Goal: Task Accomplishment & Management: Complete application form

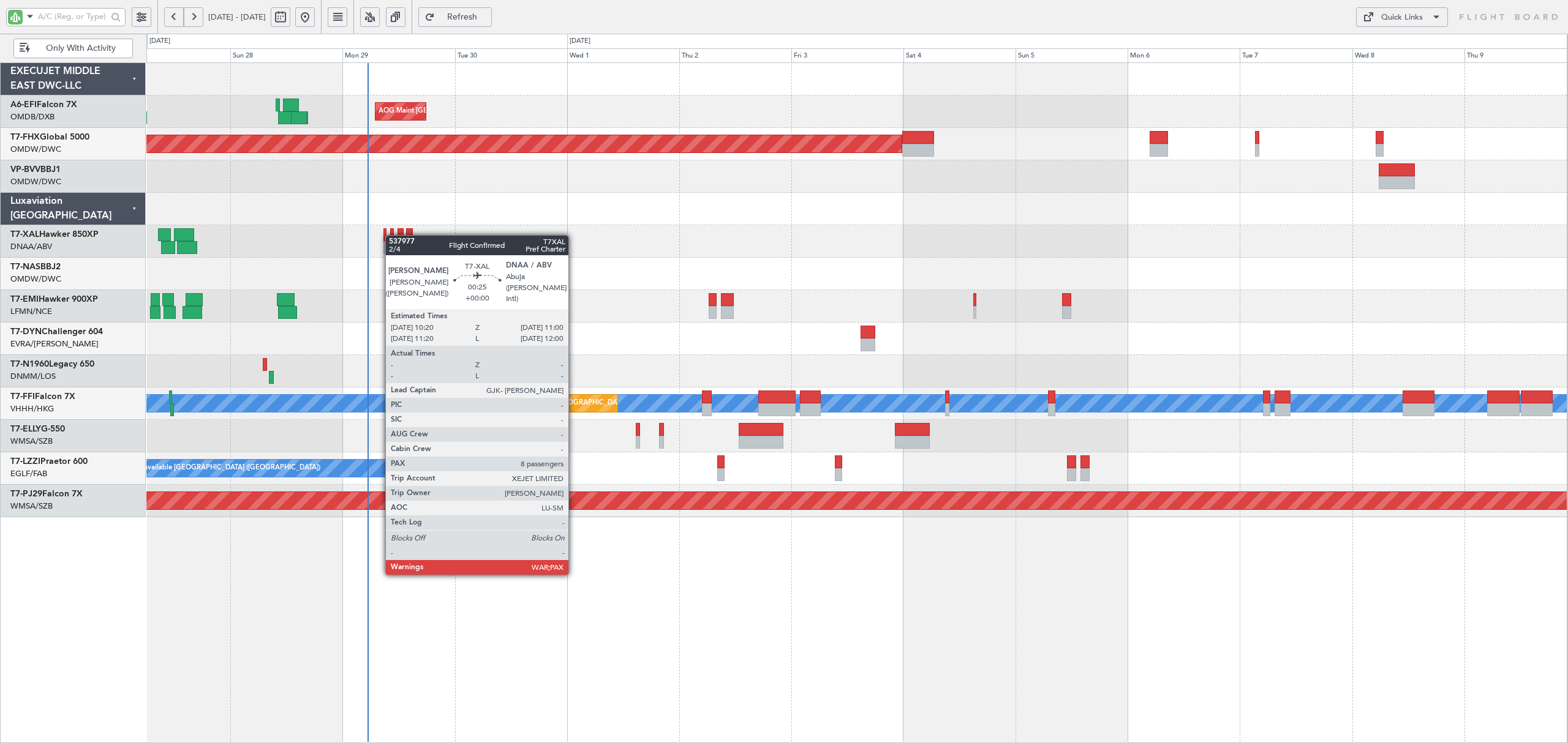
click at [392, 236] on div at bounding box center [392, 235] width 4 height 13
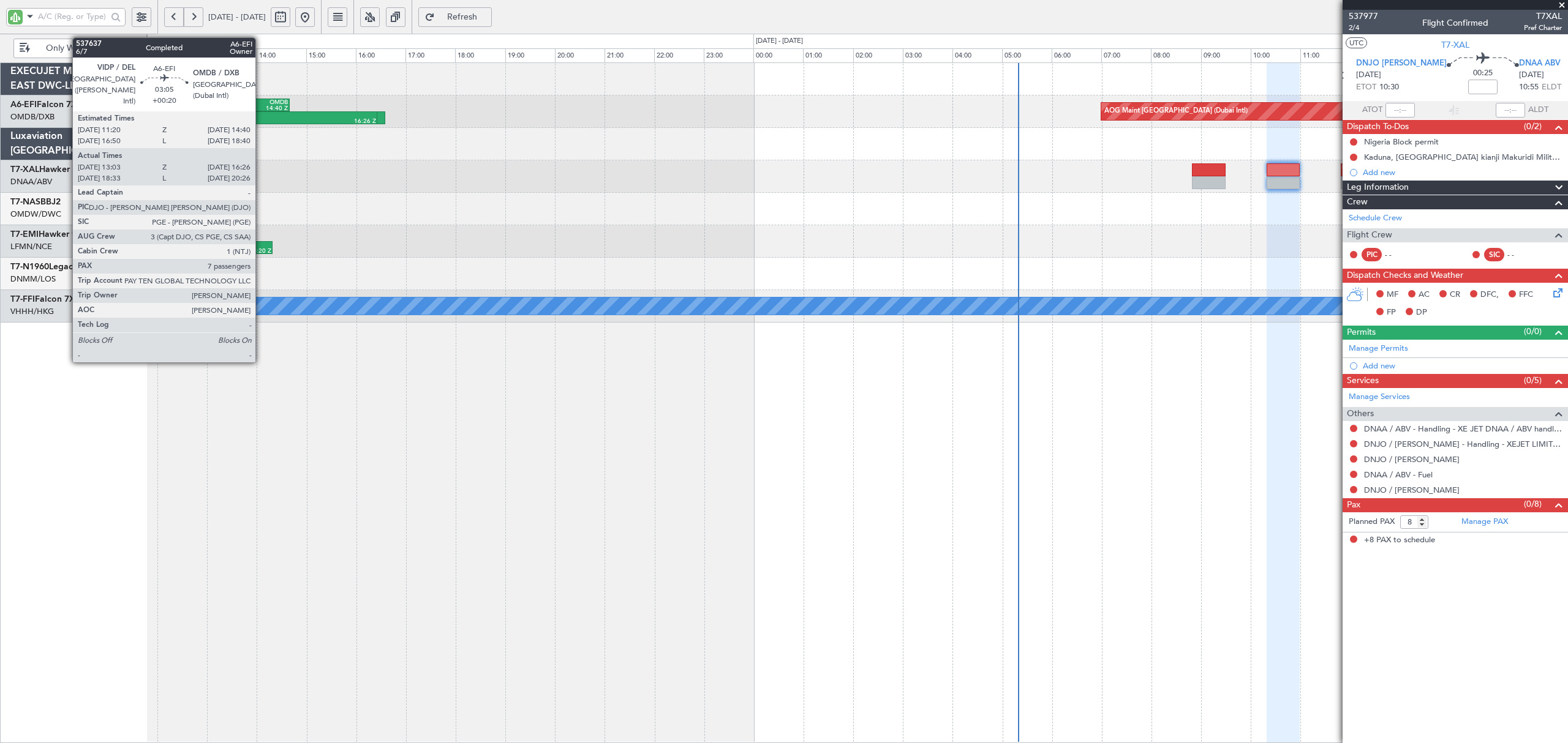
click at [261, 115] on div at bounding box center [251, 115] width 83 height 6
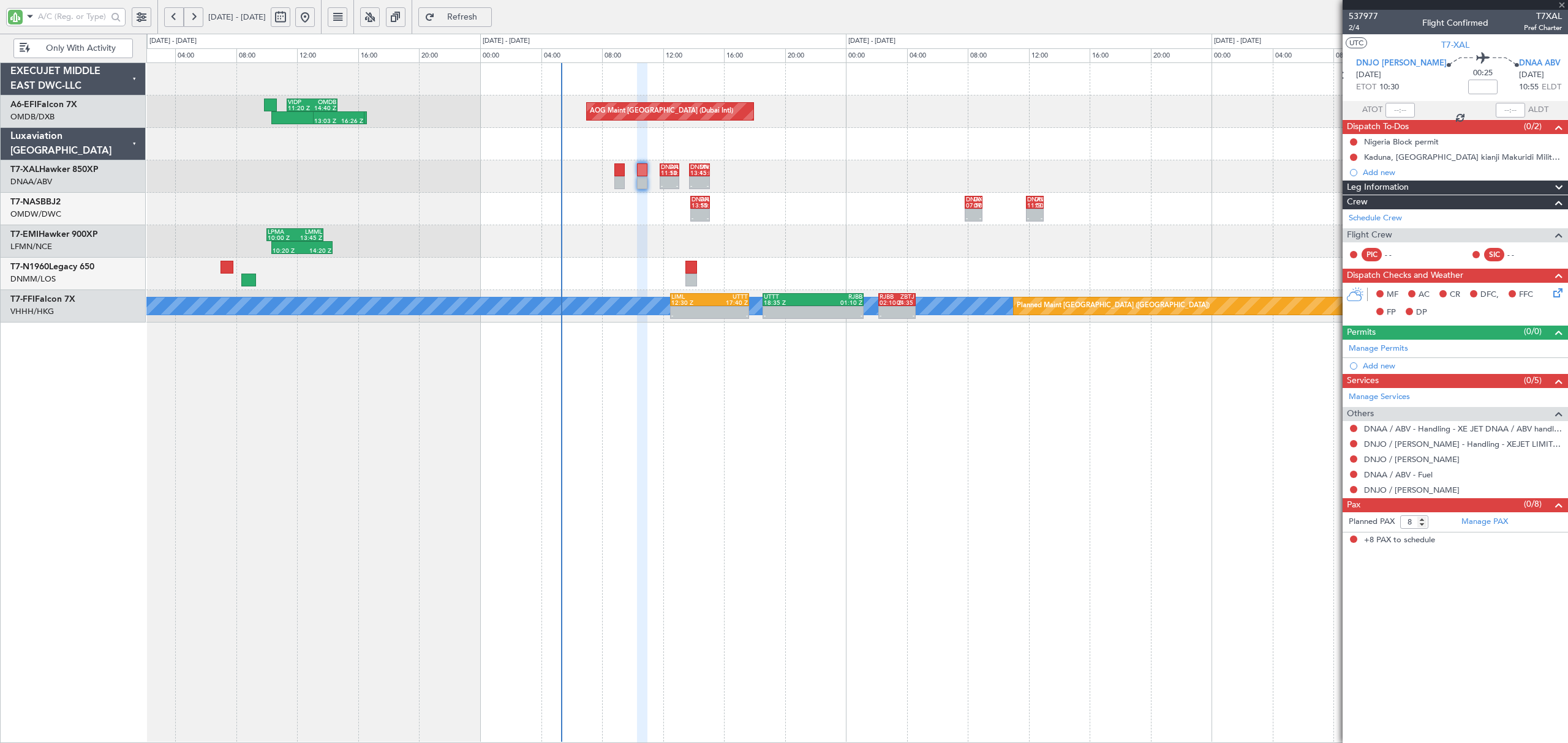
type input "+00:20"
type input "13:13"
type input "16:21"
type input "7"
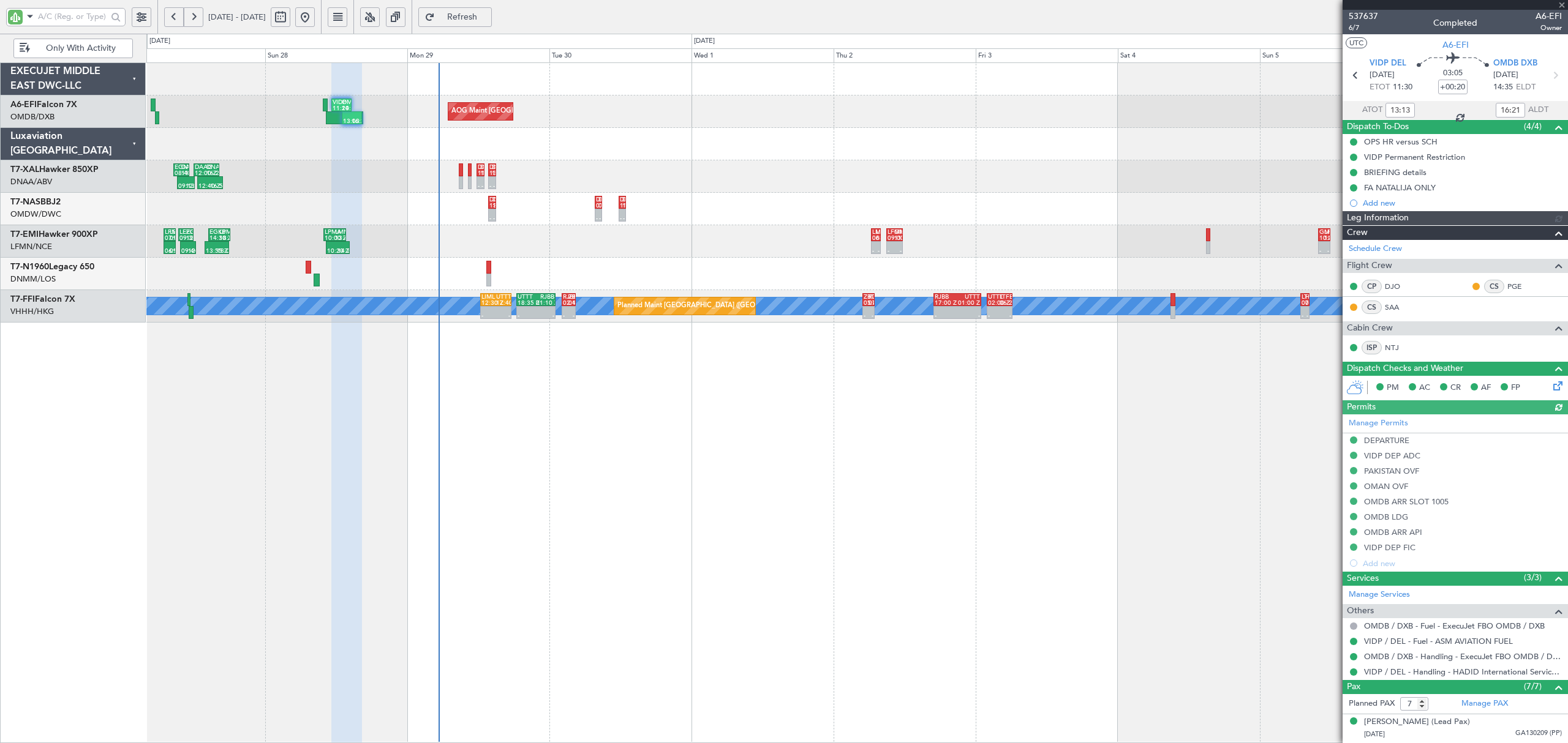
type input "[PERSON_NAME] (ANI)"
type input "7354"
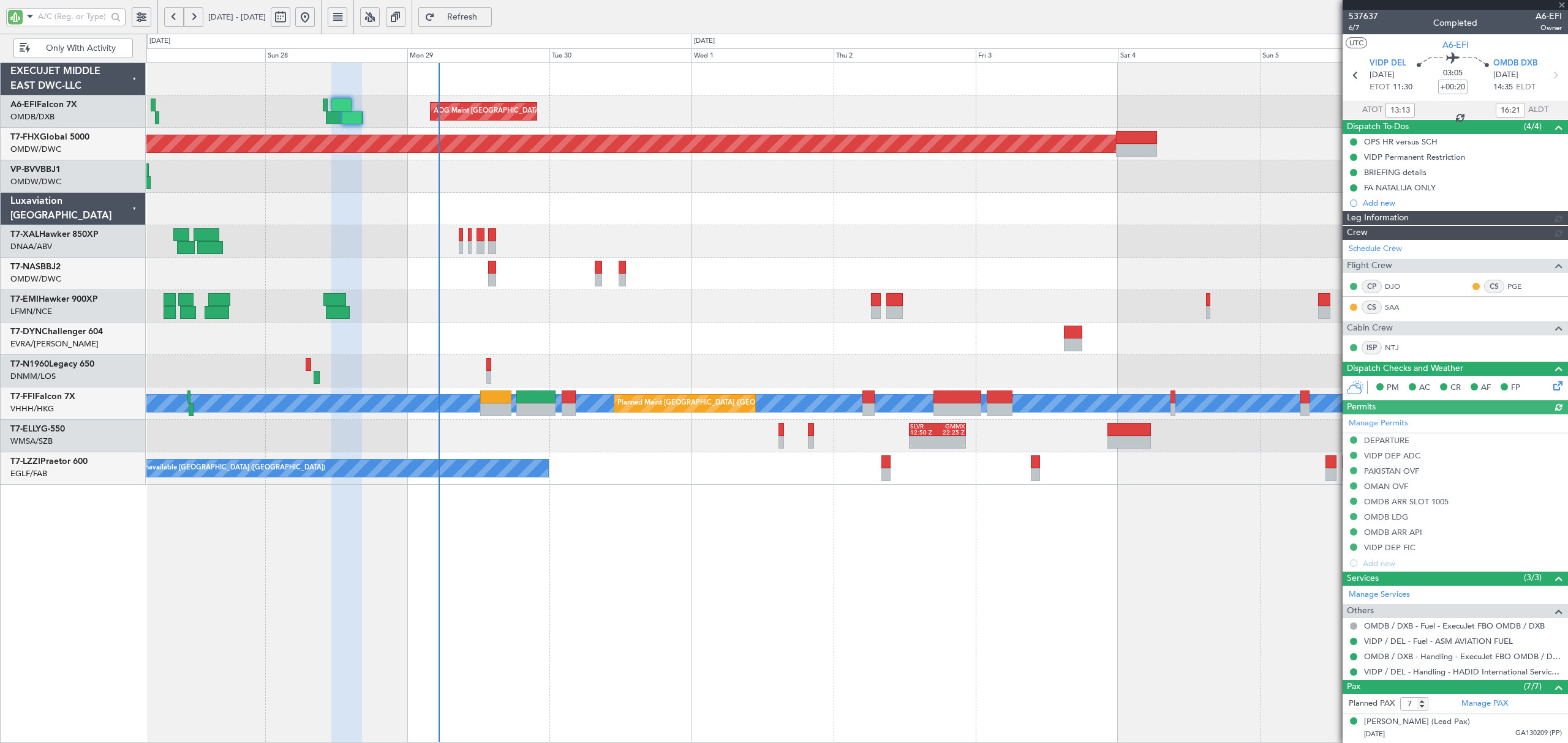
type input "[PERSON_NAME] (ANI)"
type input "7354"
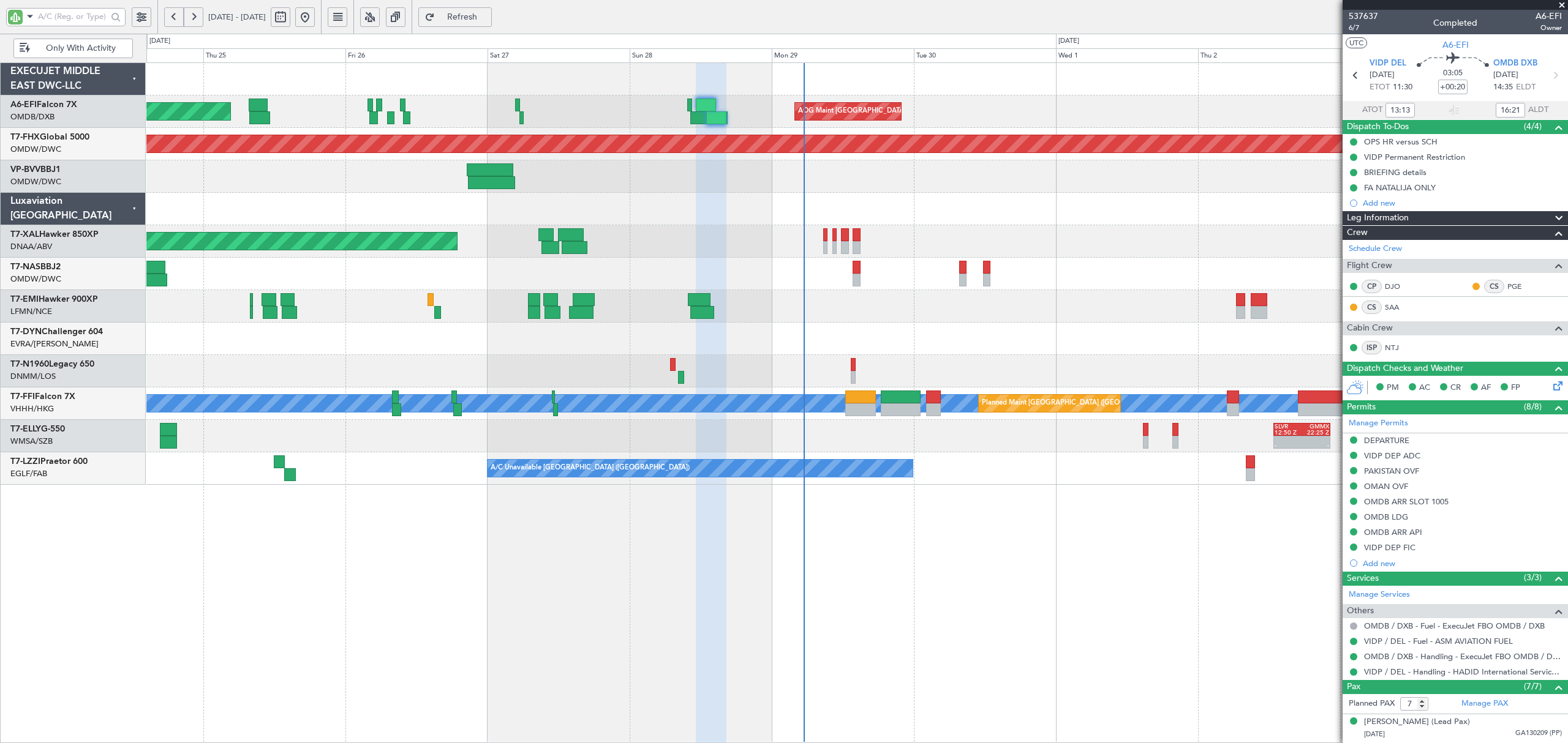
click at [856, 182] on div at bounding box center [855, 176] width 1420 height 33
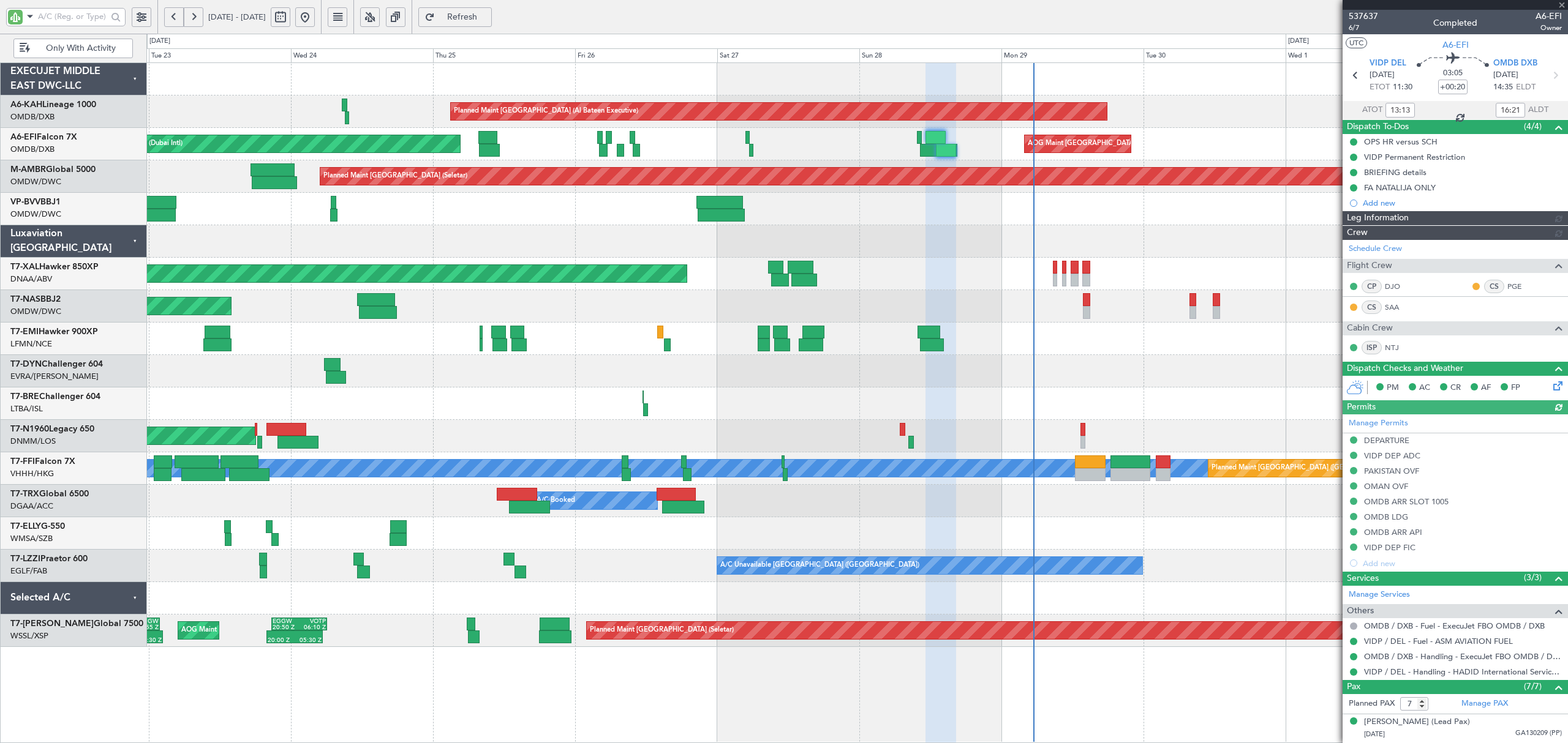
type input "[PERSON_NAME] (ANI)"
type input "7354"
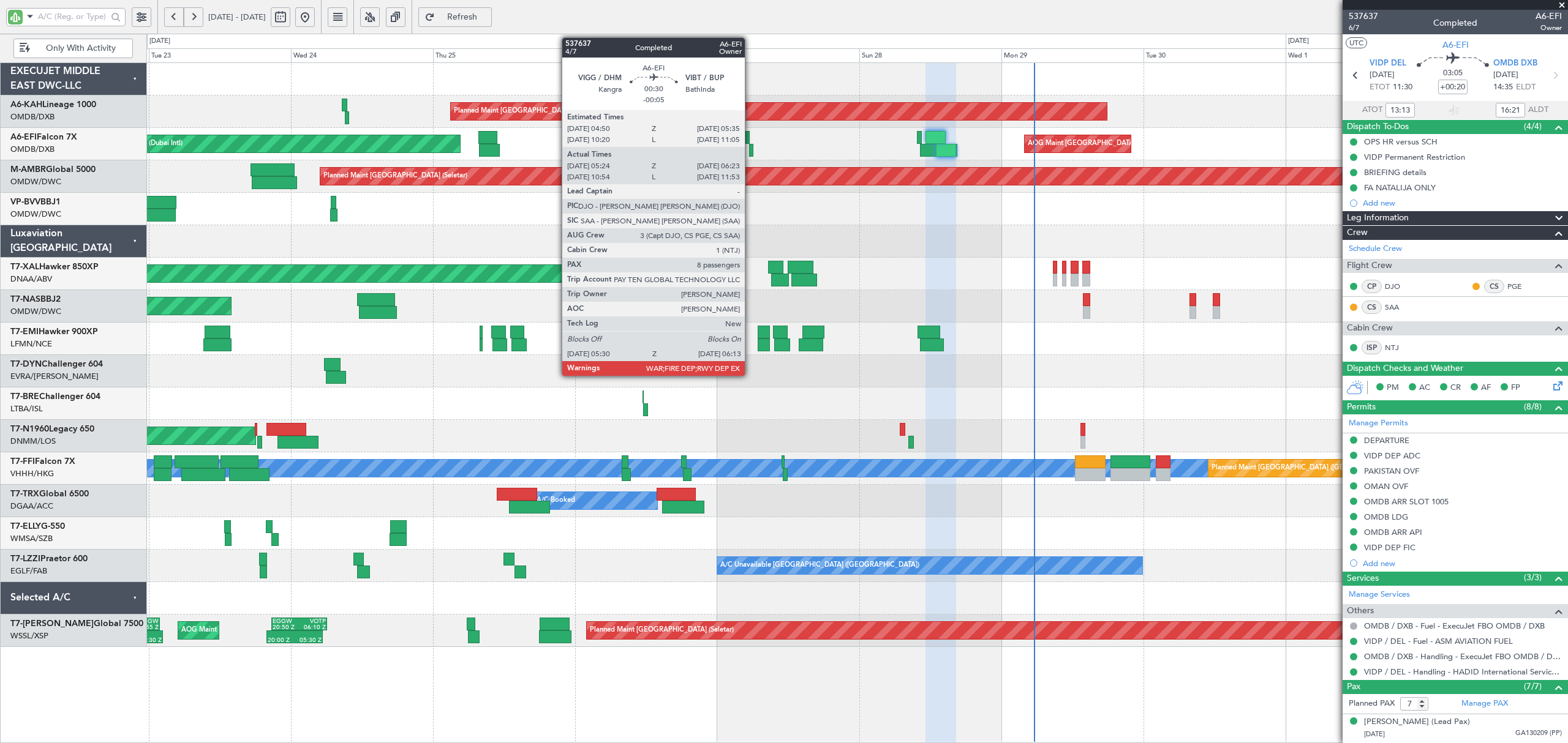
click at [750, 152] on div at bounding box center [751, 150] width 4 height 13
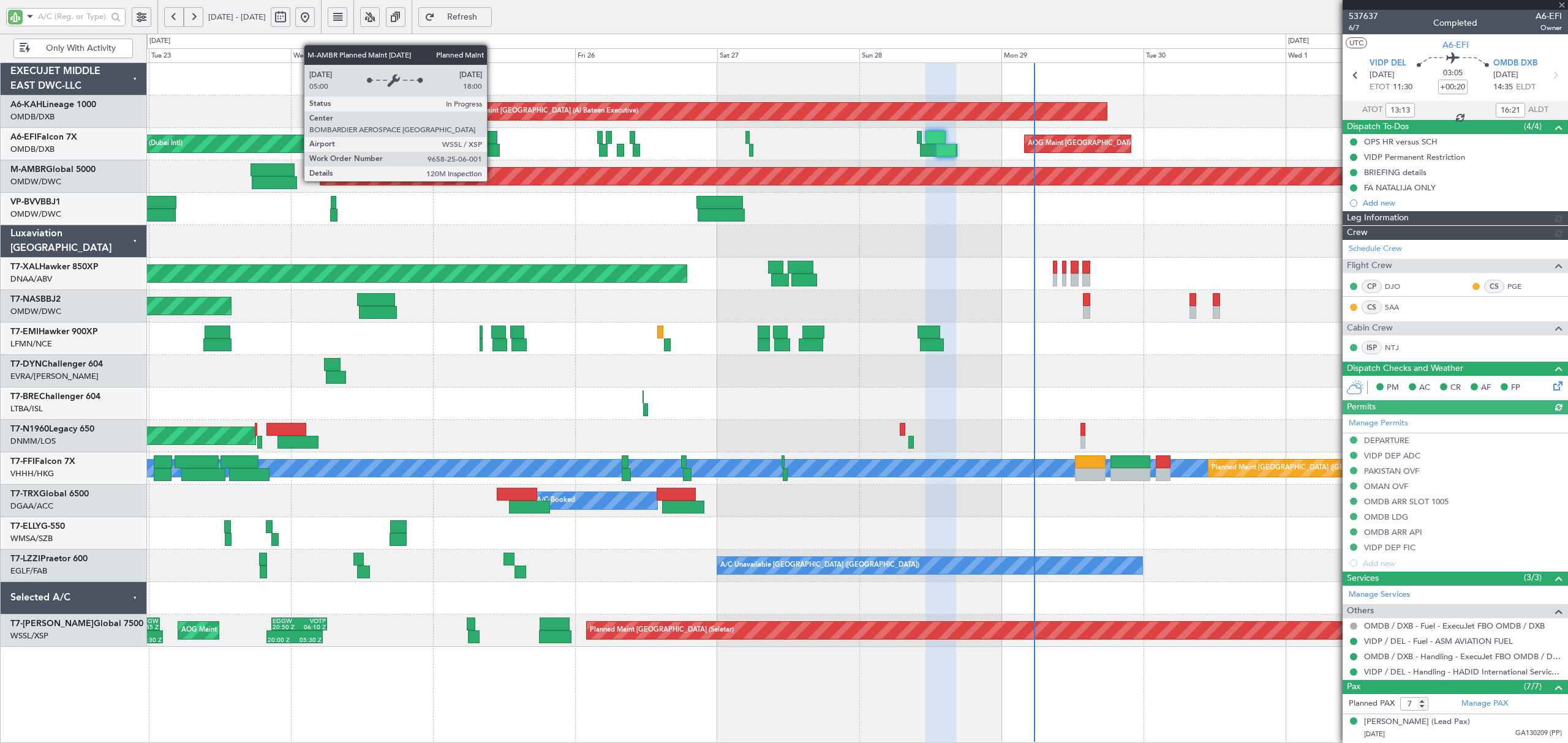
type input "[PERSON_NAME] (ANI)"
type input "7354"
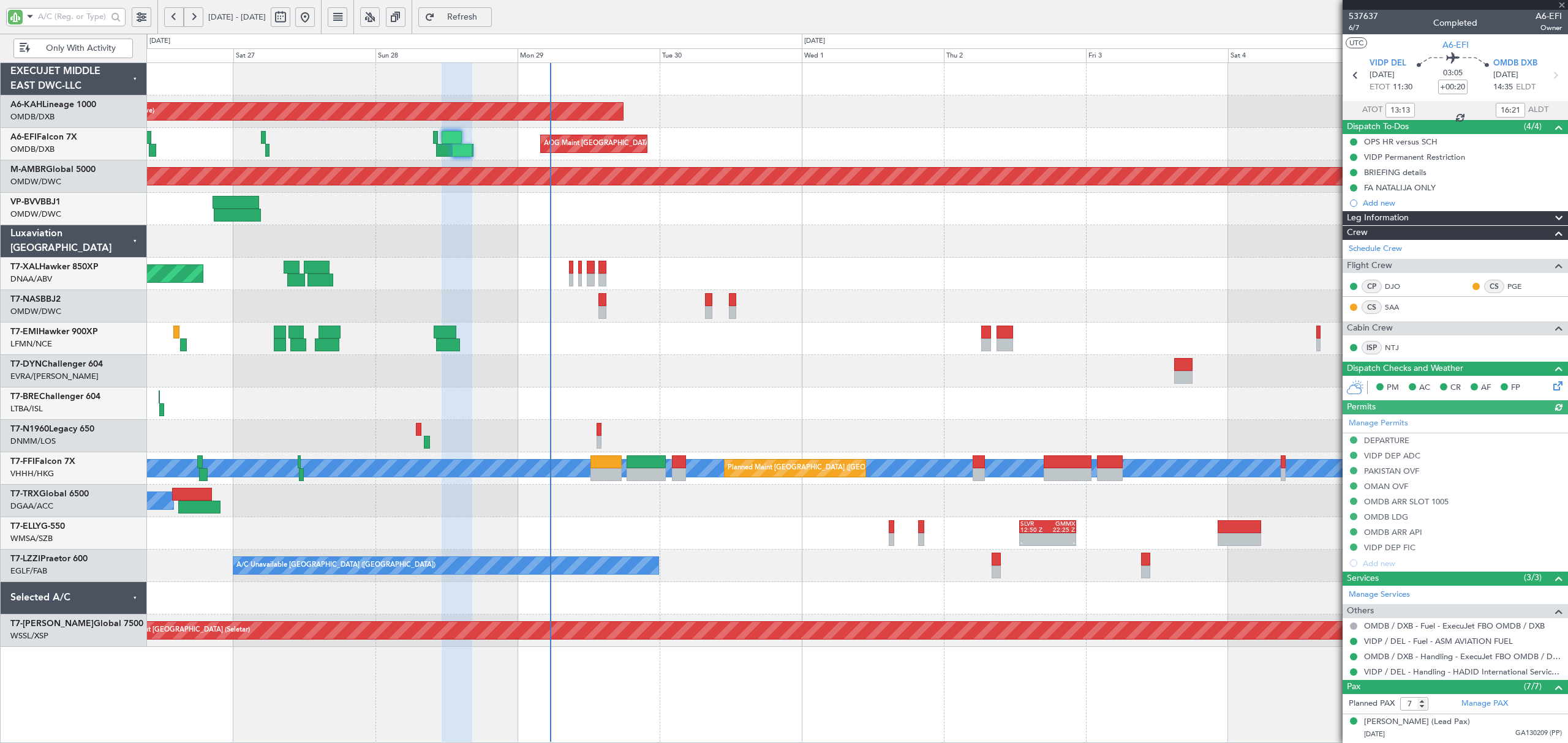
click at [506, 232] on div at bounding box center [855, 241] width 1420 height 33
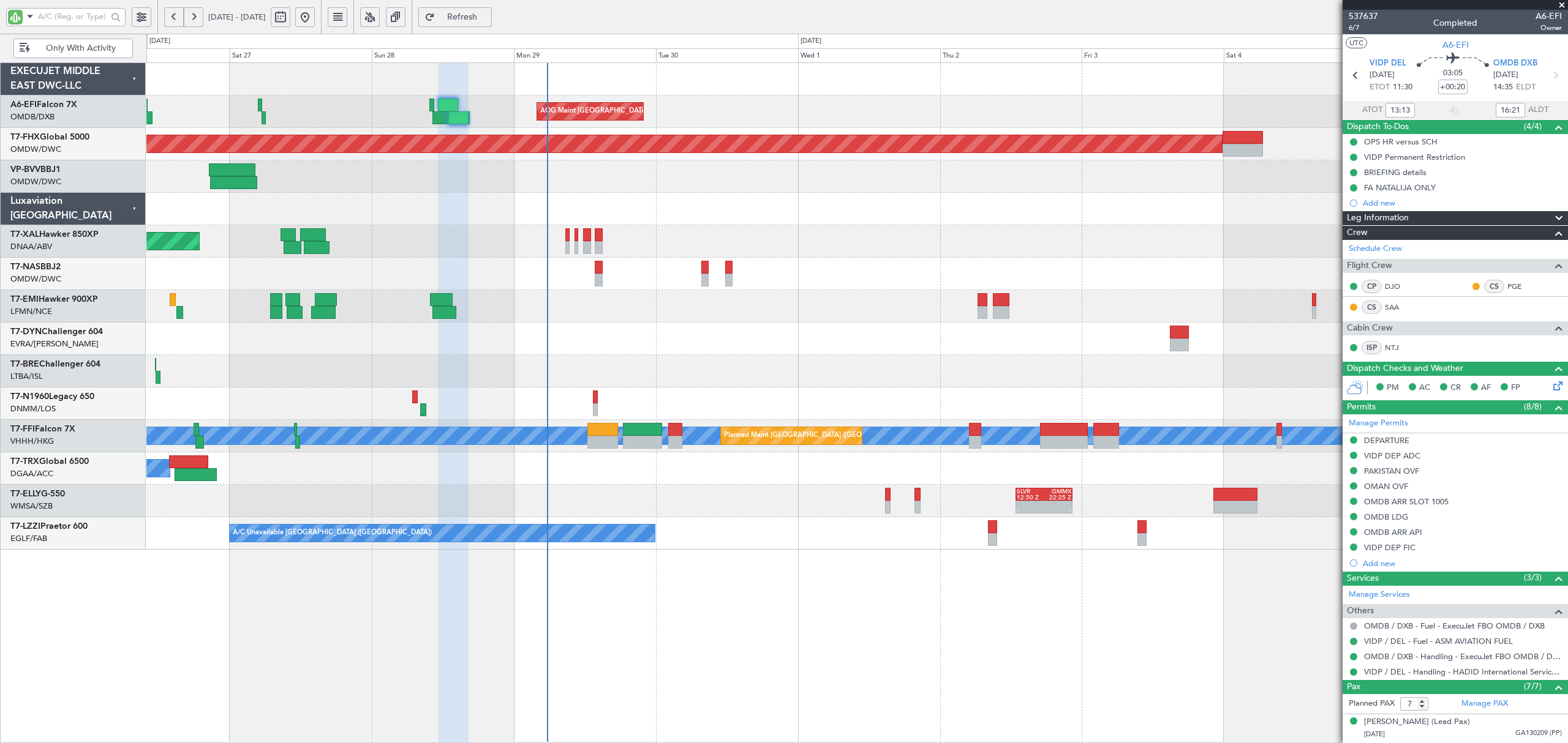
type input "[PERSON_NAME] (ANI)"
type input "7354"
type input "[PERSON_NAME] (ANI)"
type input "7354"
type input "[PERSON_NAME] (ANI)"
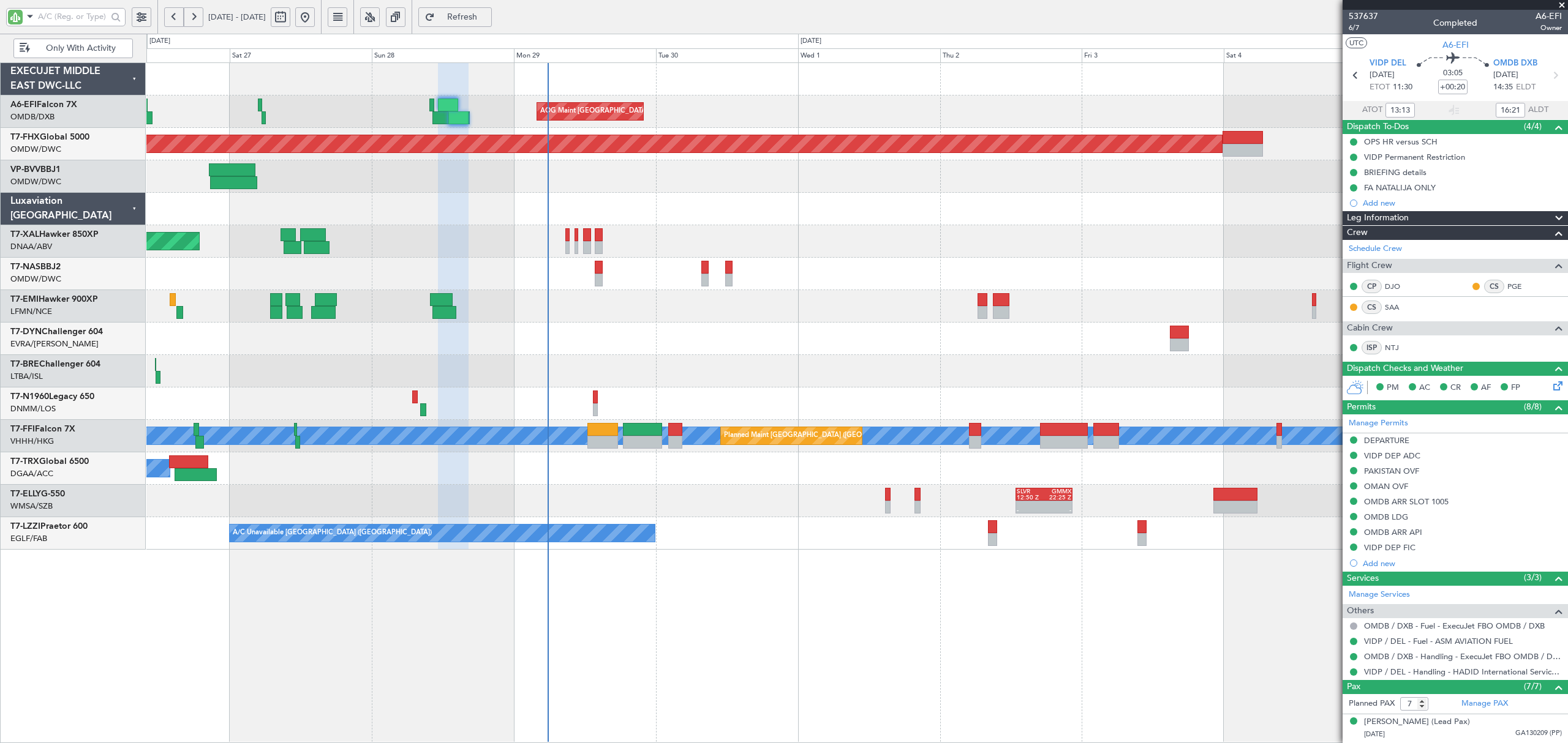
type input "7354"
type input "[PERSON_NAME] (ANI)"
type input "7354"
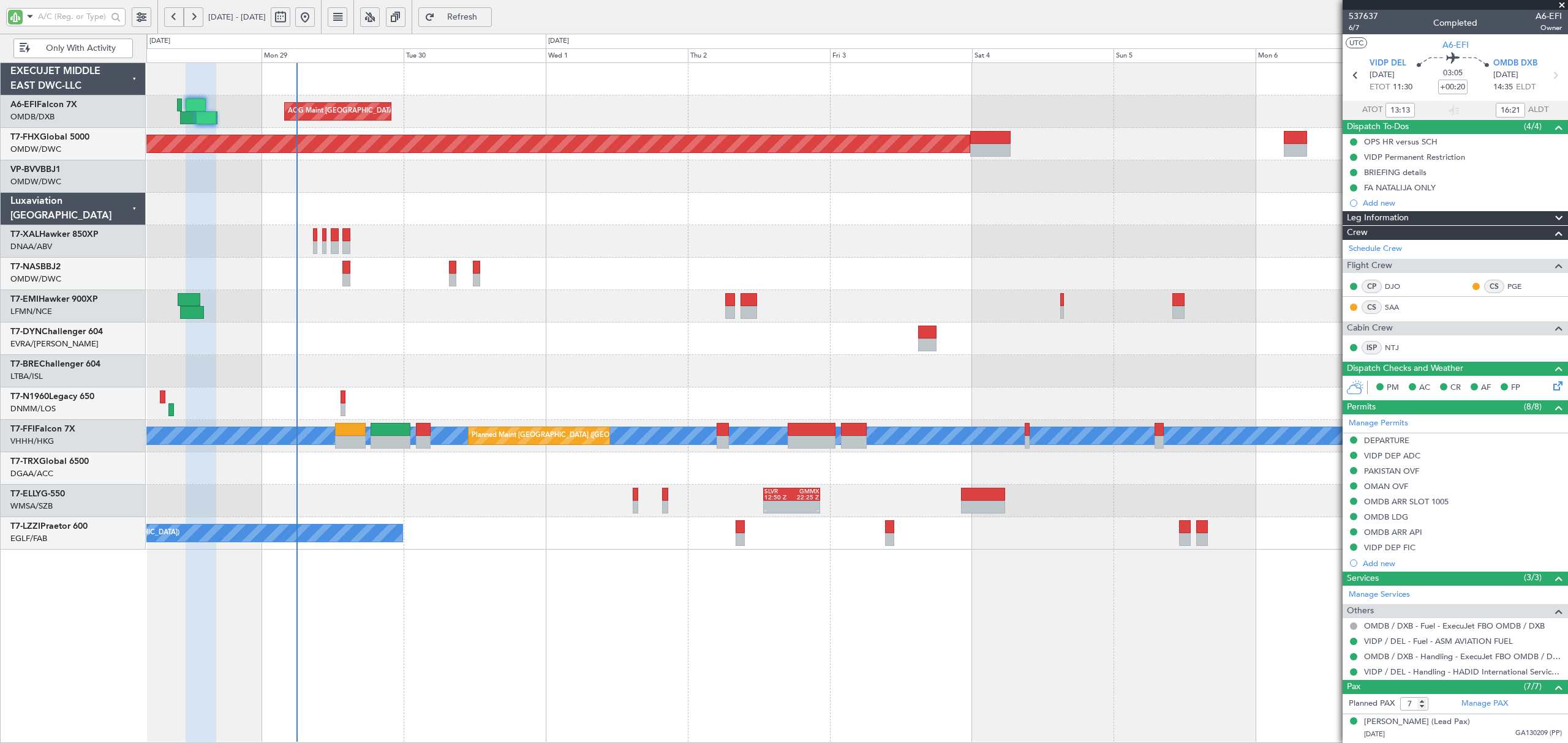
click at [399, 357] on div at bounding box center [855, 371] width 1420 height 33
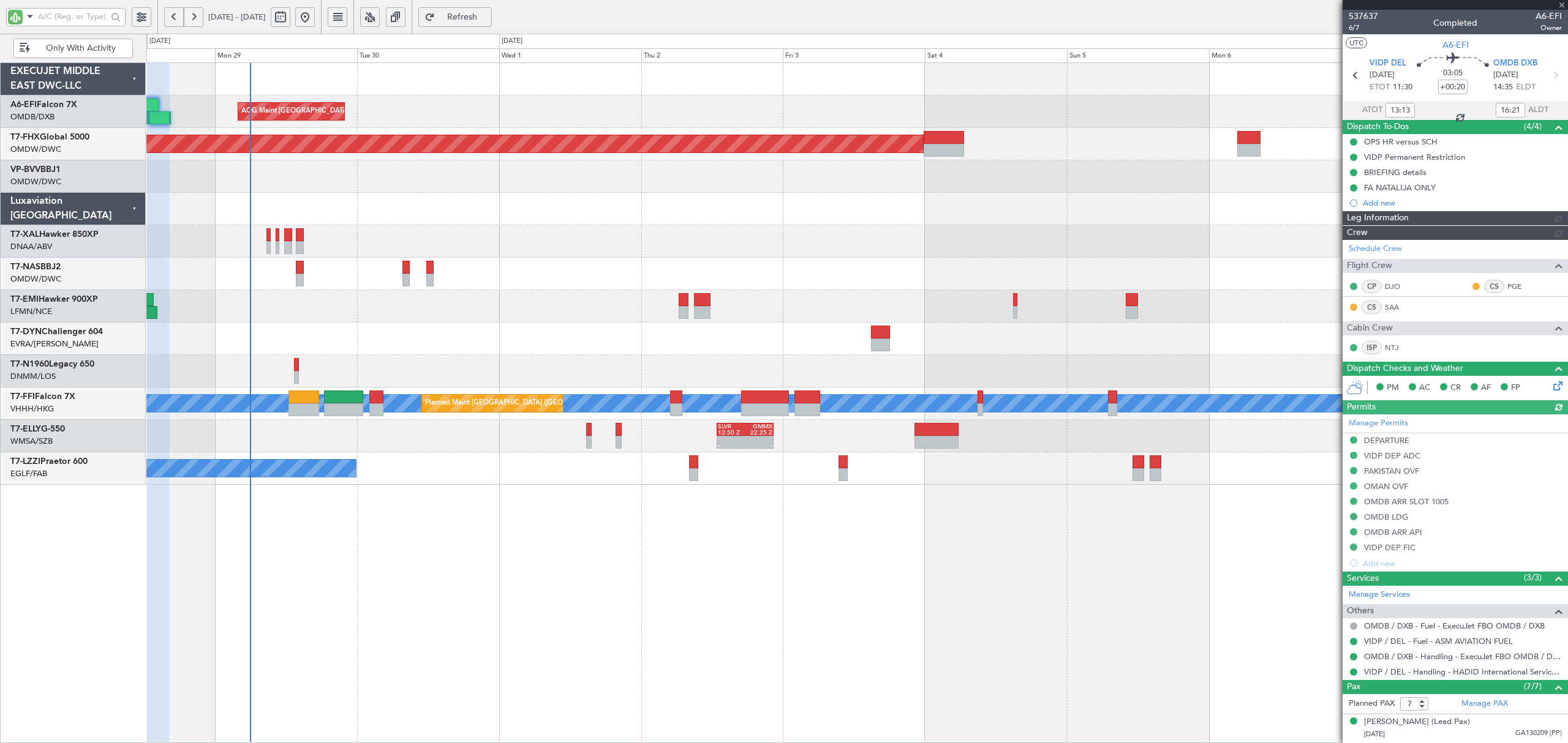
type input "[PERSON_NAME] (ANI)"
type input "7354"
click at [85, 44] on span "Only With Activity" at bounding box center [81, 48] width 97 height 9
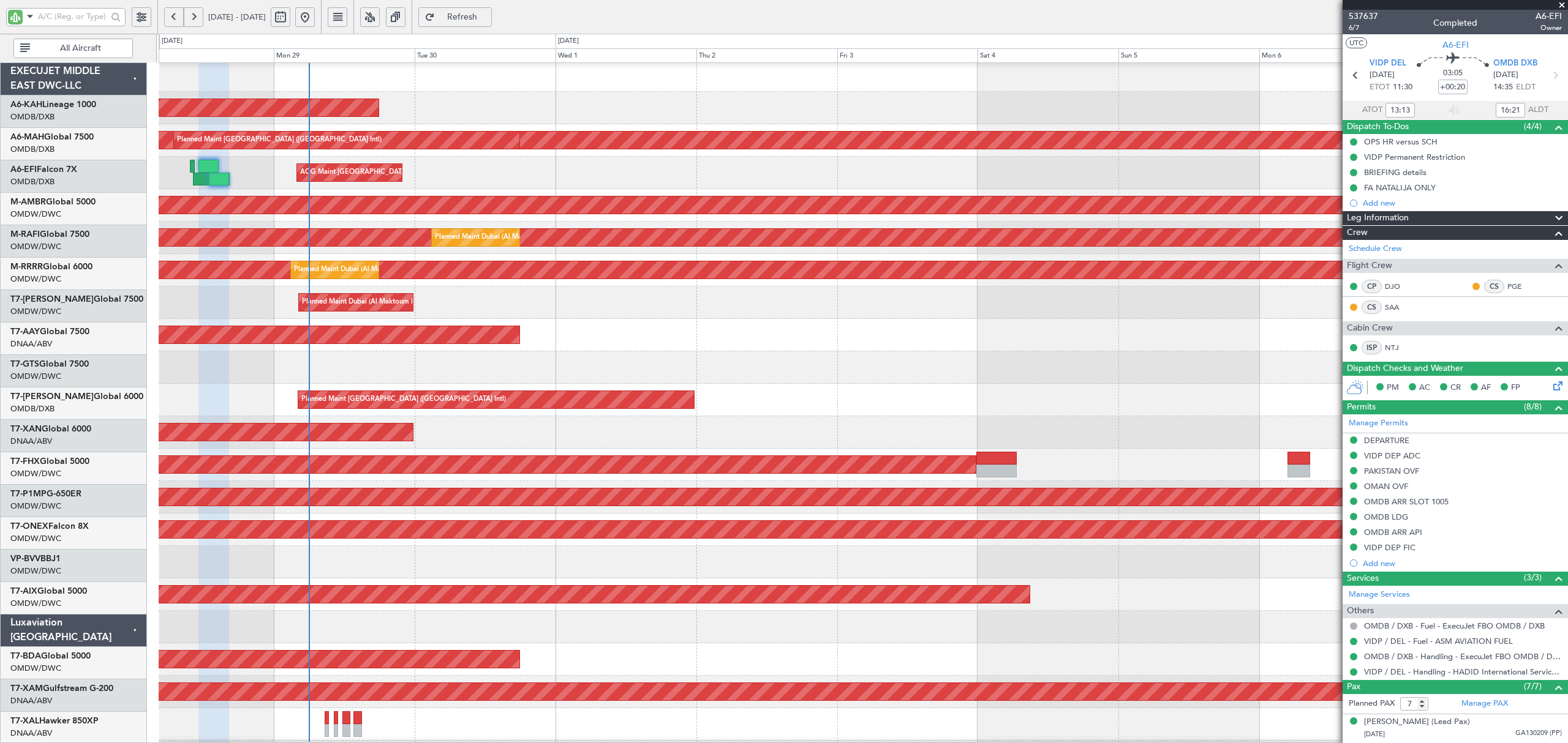
click at [344, 314] on div "Planned Maint [GEOGRAPHIC_DATA] (Al Bateen Executive) Planned Maint [GEOGRAPHIC…" at bounding box center [862, 659] width 1407 height 1200
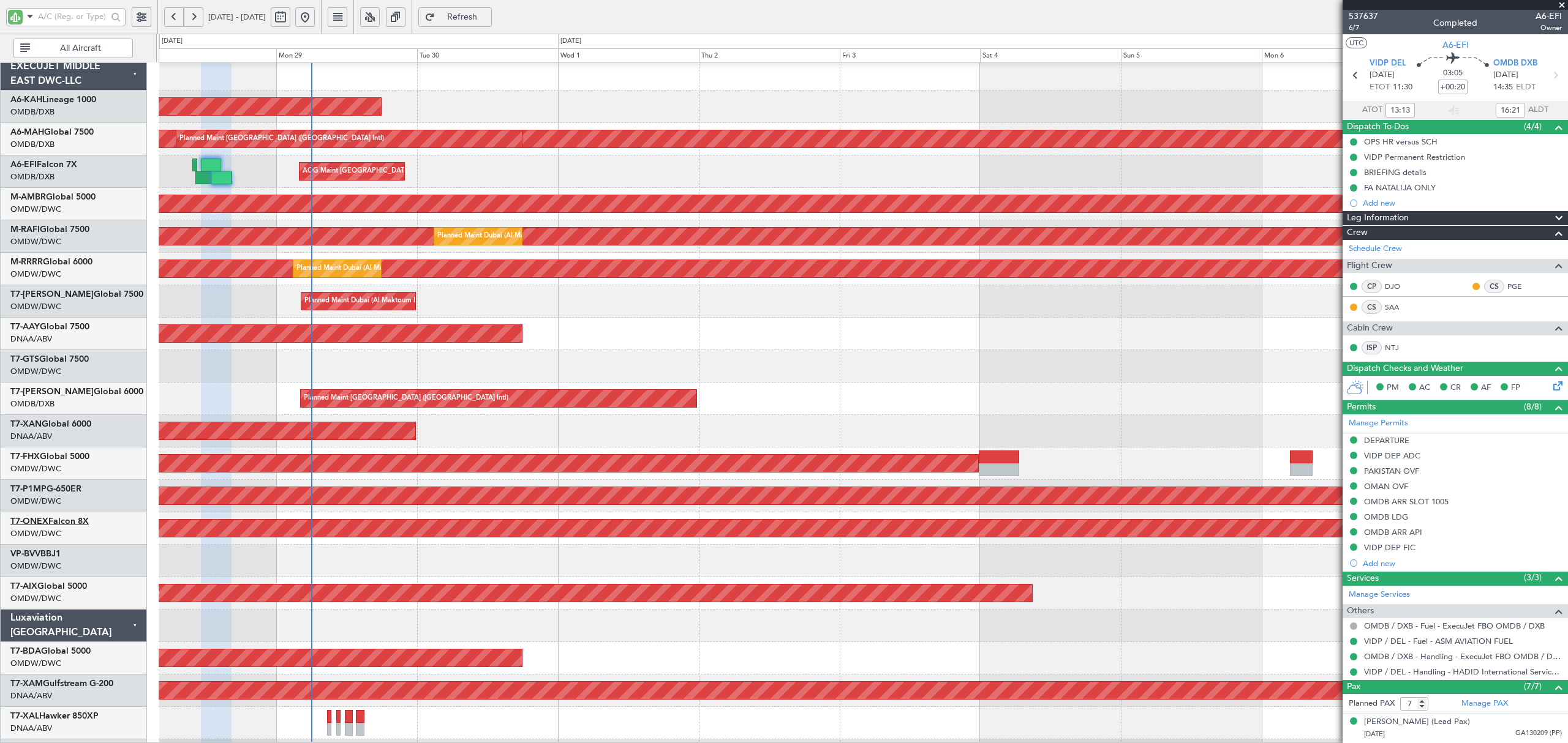
click at [81, 521] on link "T7-ONEX Falcon 8X" at bounding box center [50, 521] width 79 height 9
type input "[PERSON_NAME] (ANI)"
type input "7354"
type input "[PERSON_NAME] (ANI)"
type input "7354"
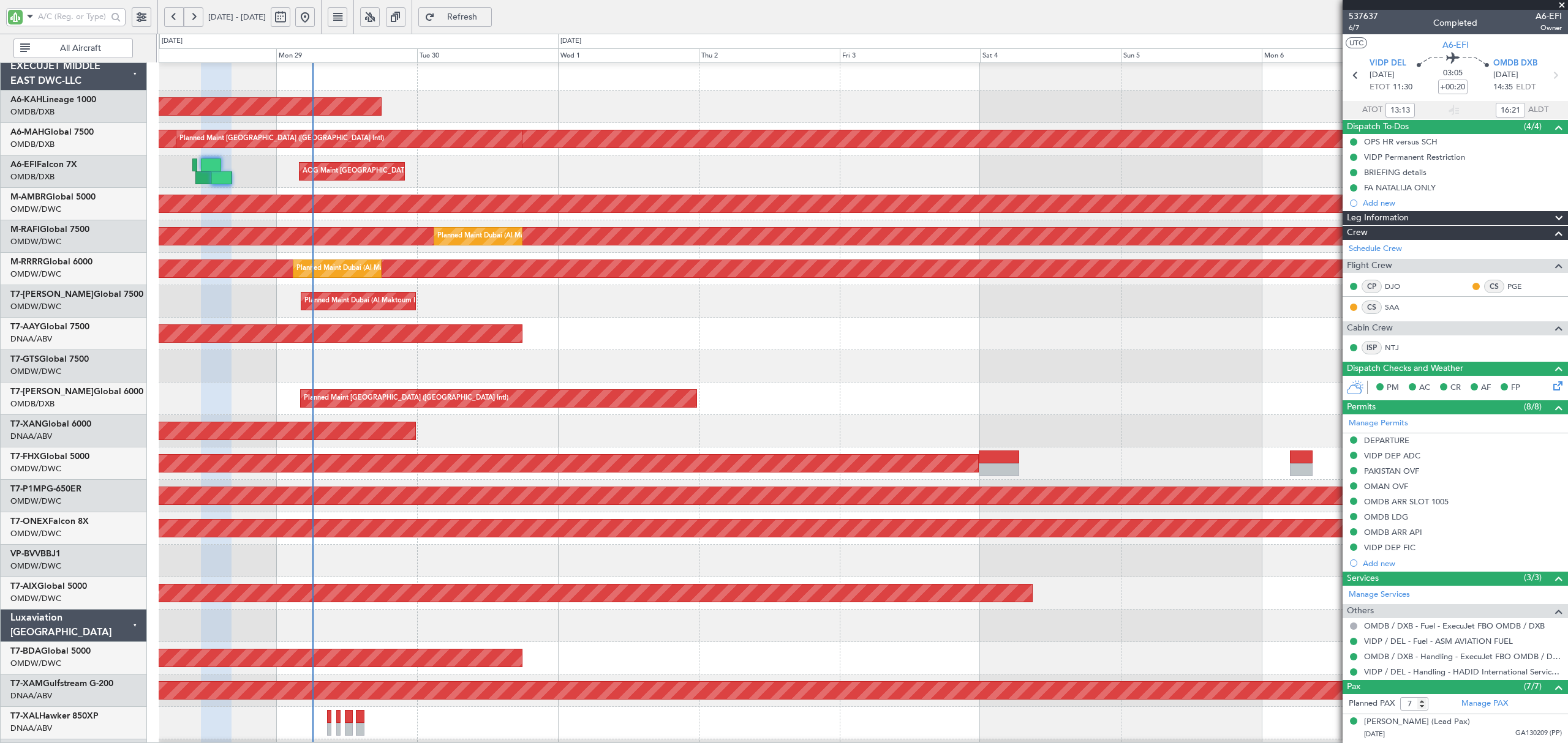
type input "[PERSON_NAME] (ANI)"
type input "7354"
type input "[PERSON_NAME] (ANI)"
type input "7354"
type input "18:43"
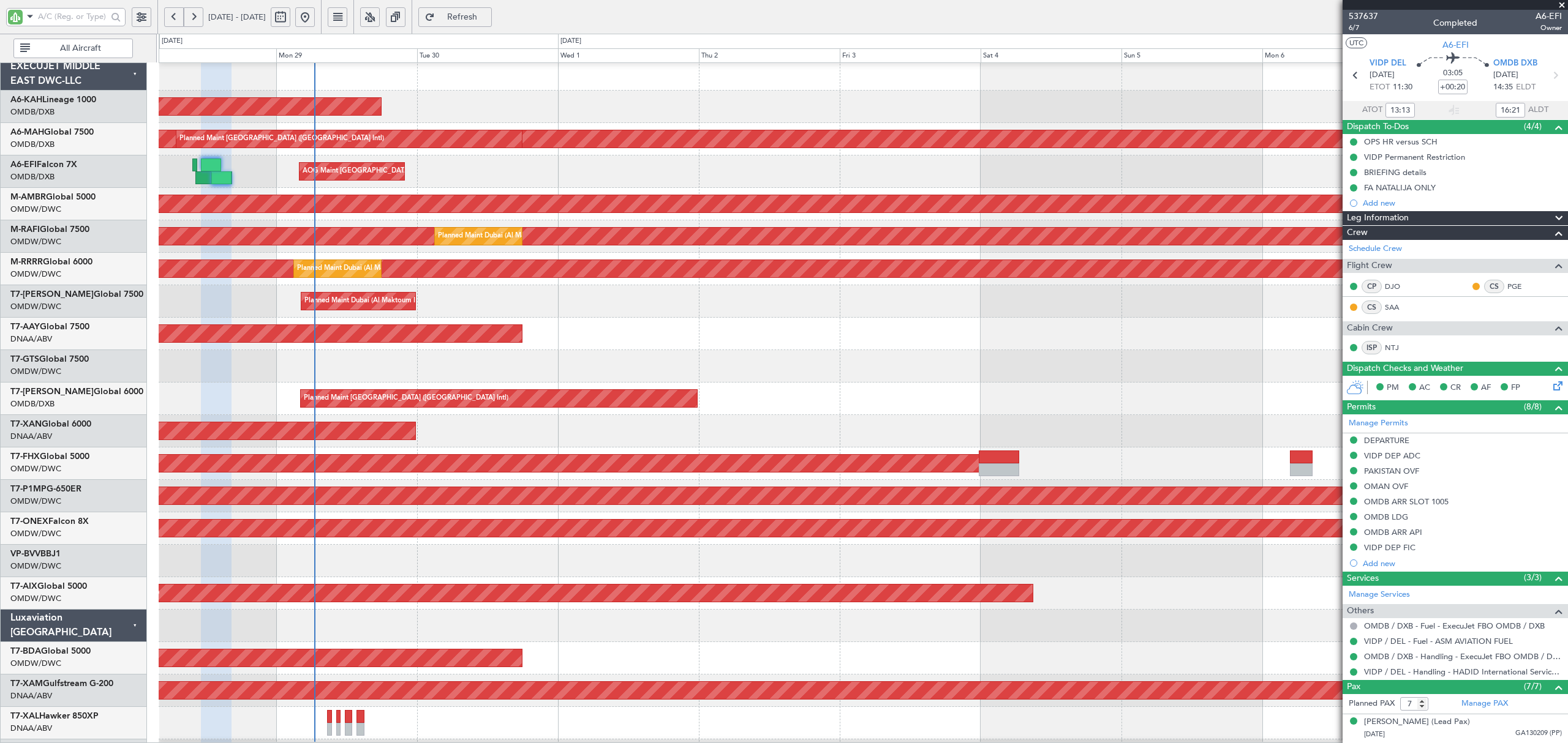
type input "20:21"
type input "13:13"
type input "16:21"
type input "[PERSON_NAME] (ANI)"
type input "7354"
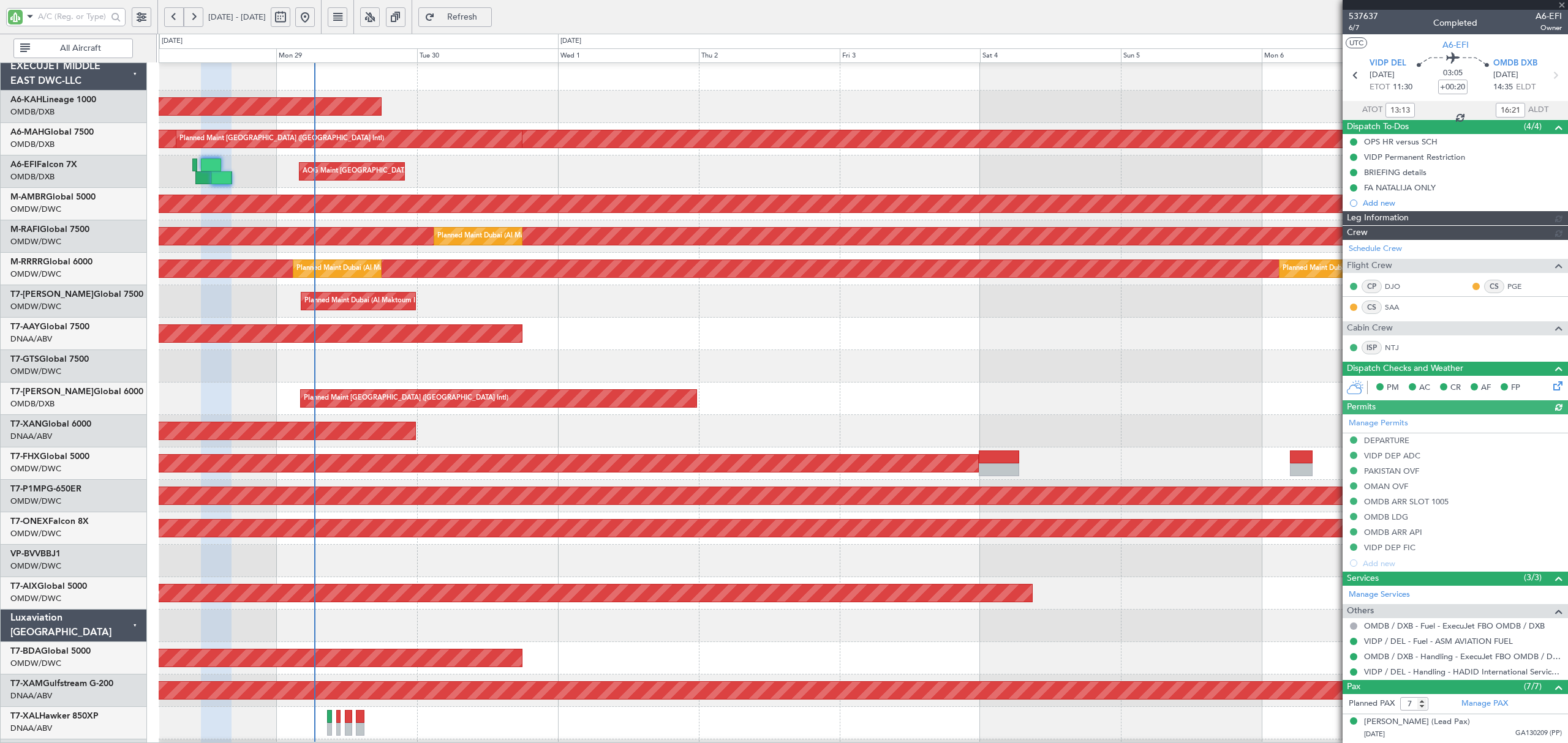
type input "[PERSON_NAME] (ANI)"
type input "7354"
type input "[PERSON_NAME] (ANI)"
type input "7354"
type input "[PERSON_NAME] (ANI)"
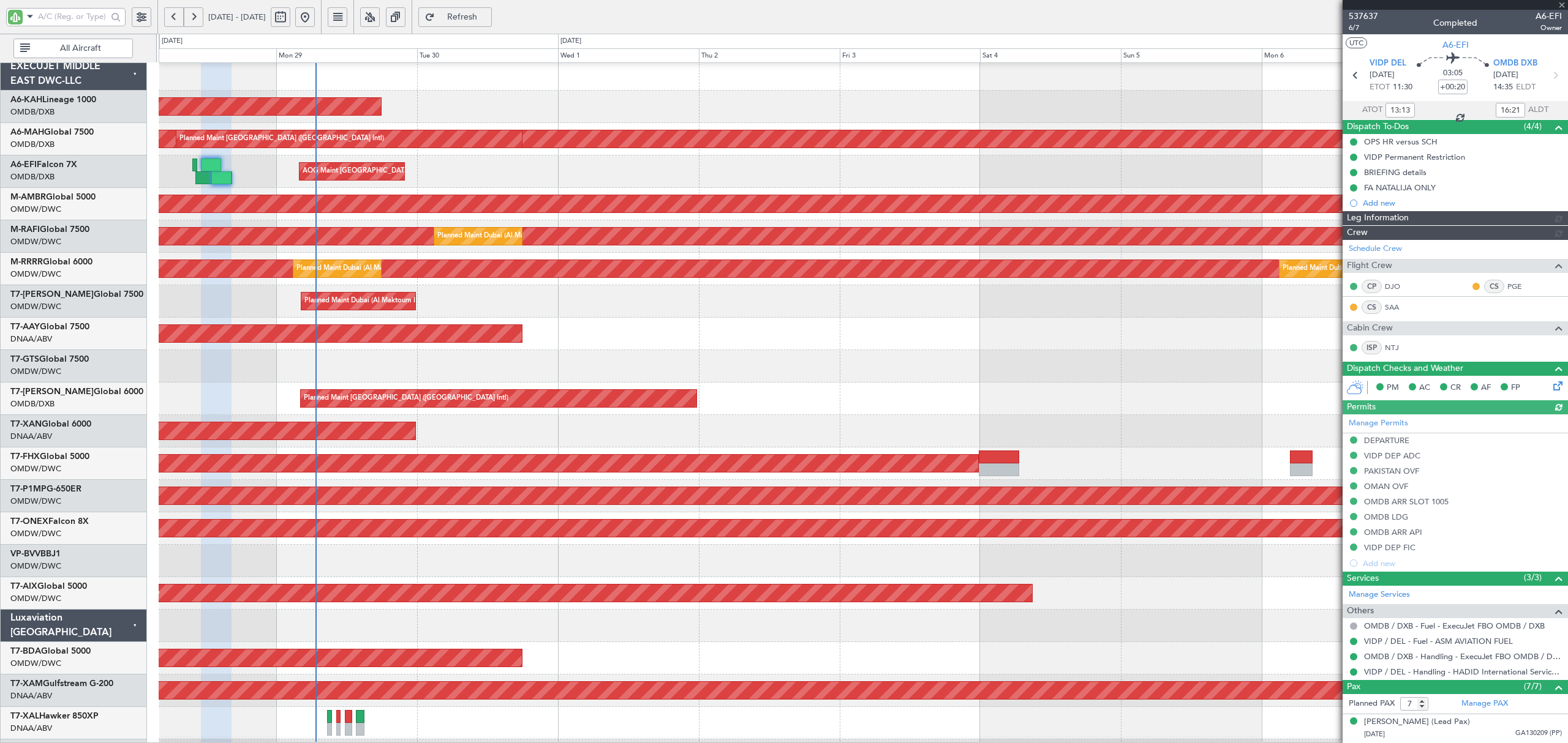
type input "7354"
type input "[PERSON_NAME] (ANI)"
type input "7354"
type input "[PERSON_NAME] (ANI)"
type input "7354"
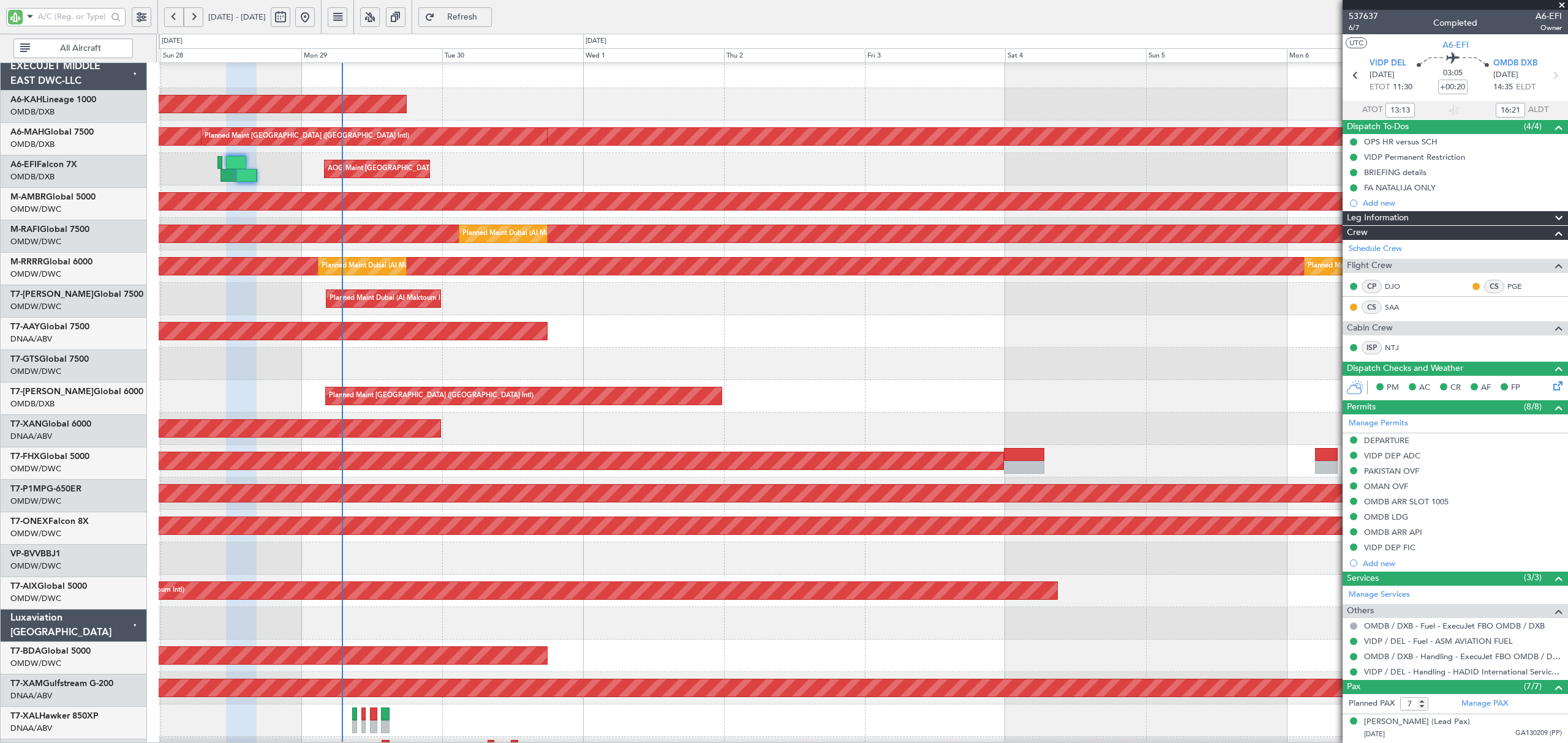
scroll to position [7, 0]
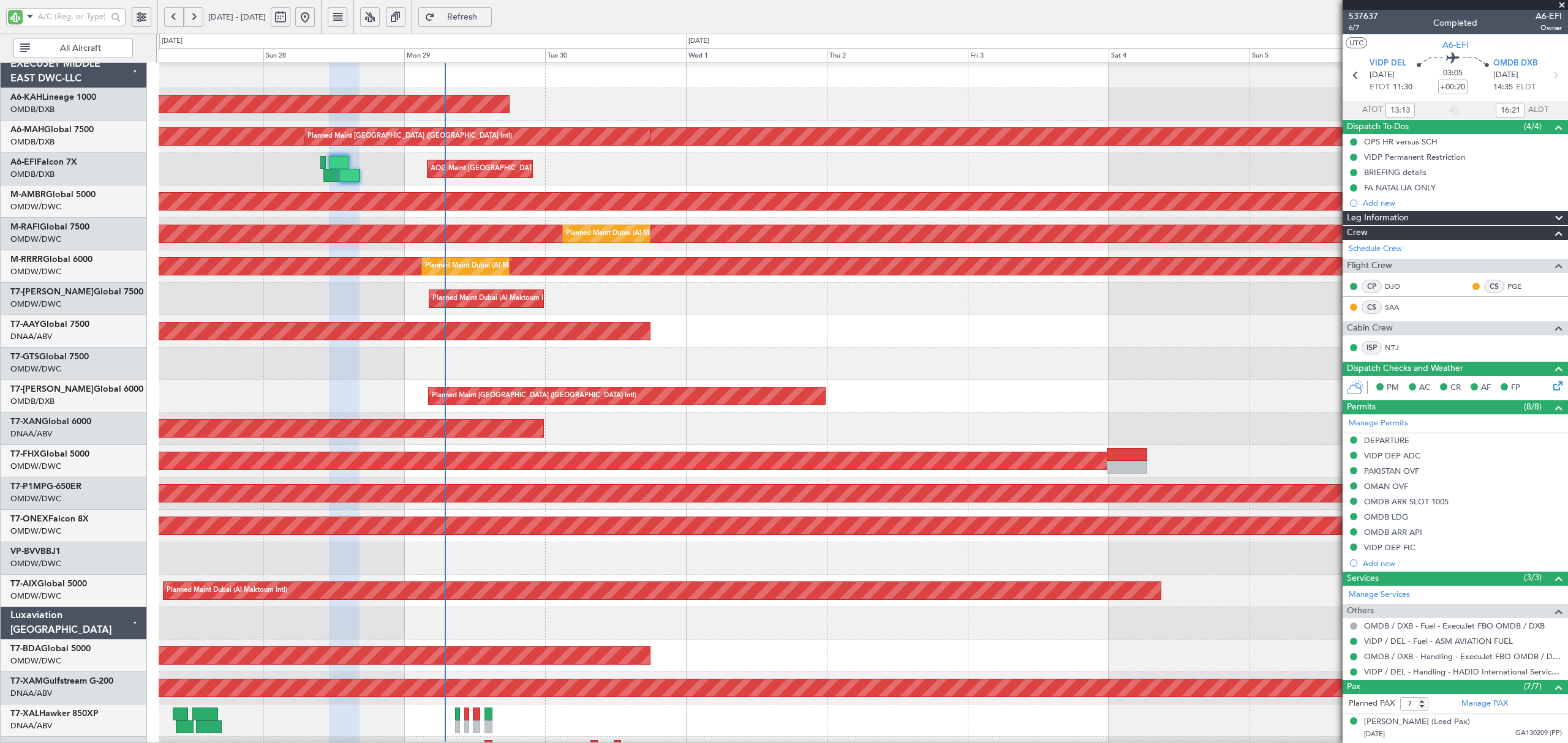
click at [788, 372] on div at bounding box center [862, 364] width 1407 height 33
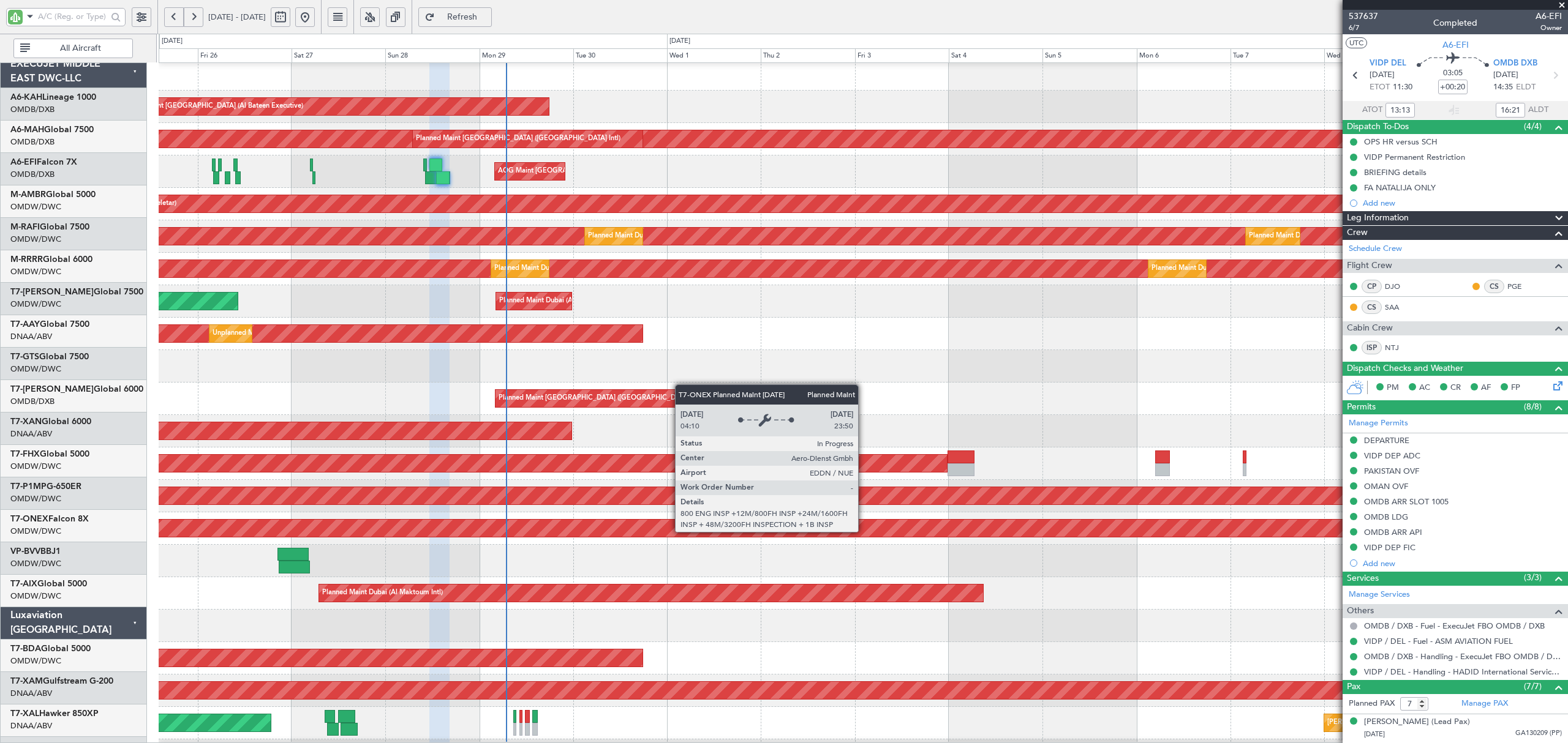
scroll to position [5, 0]
click at [818, 534] on div "Planned Maint Nurnberg" at bounding box center [1238, 527] width 3363 height 17
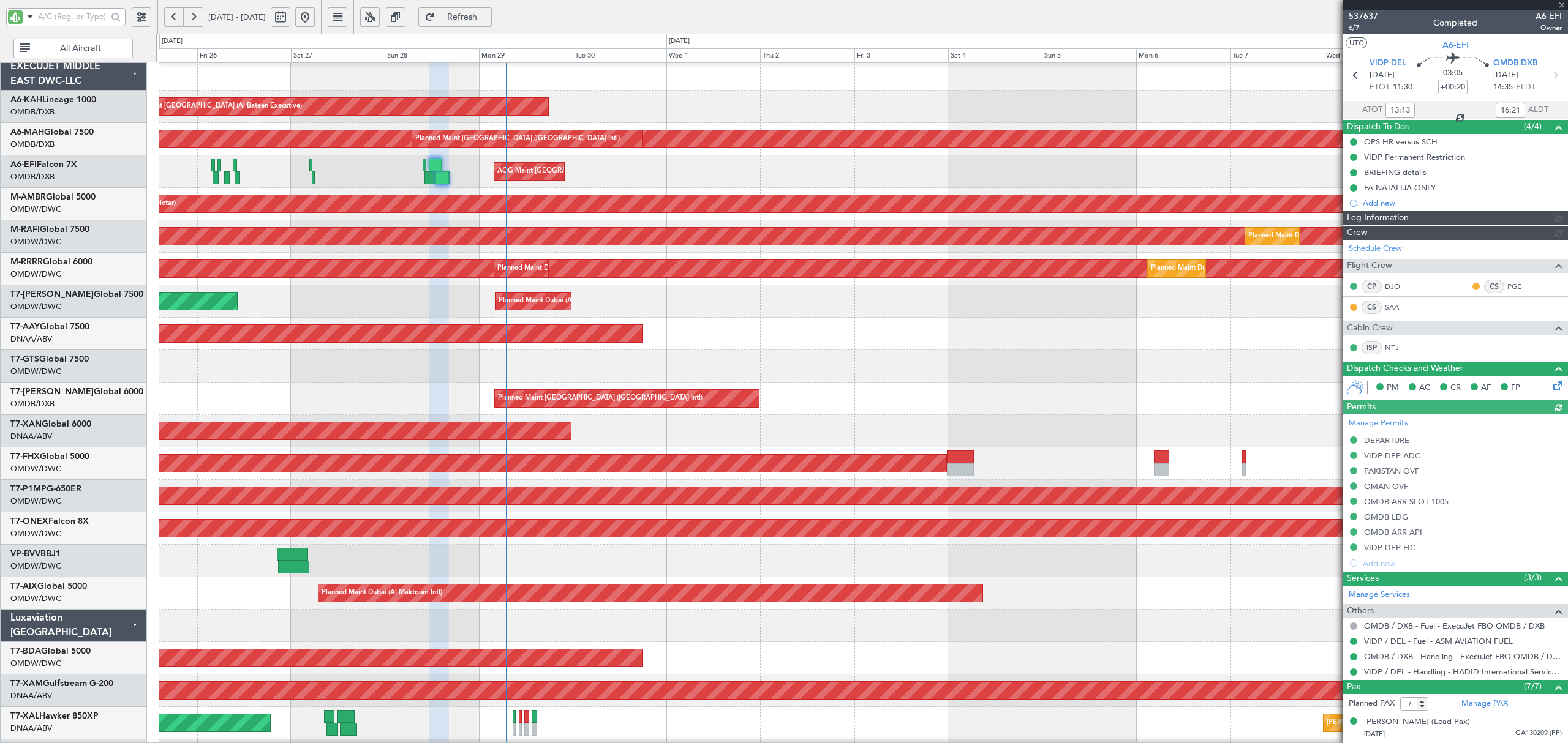
type input "[PERSON_NAME] (ANI)"
type input "7354"
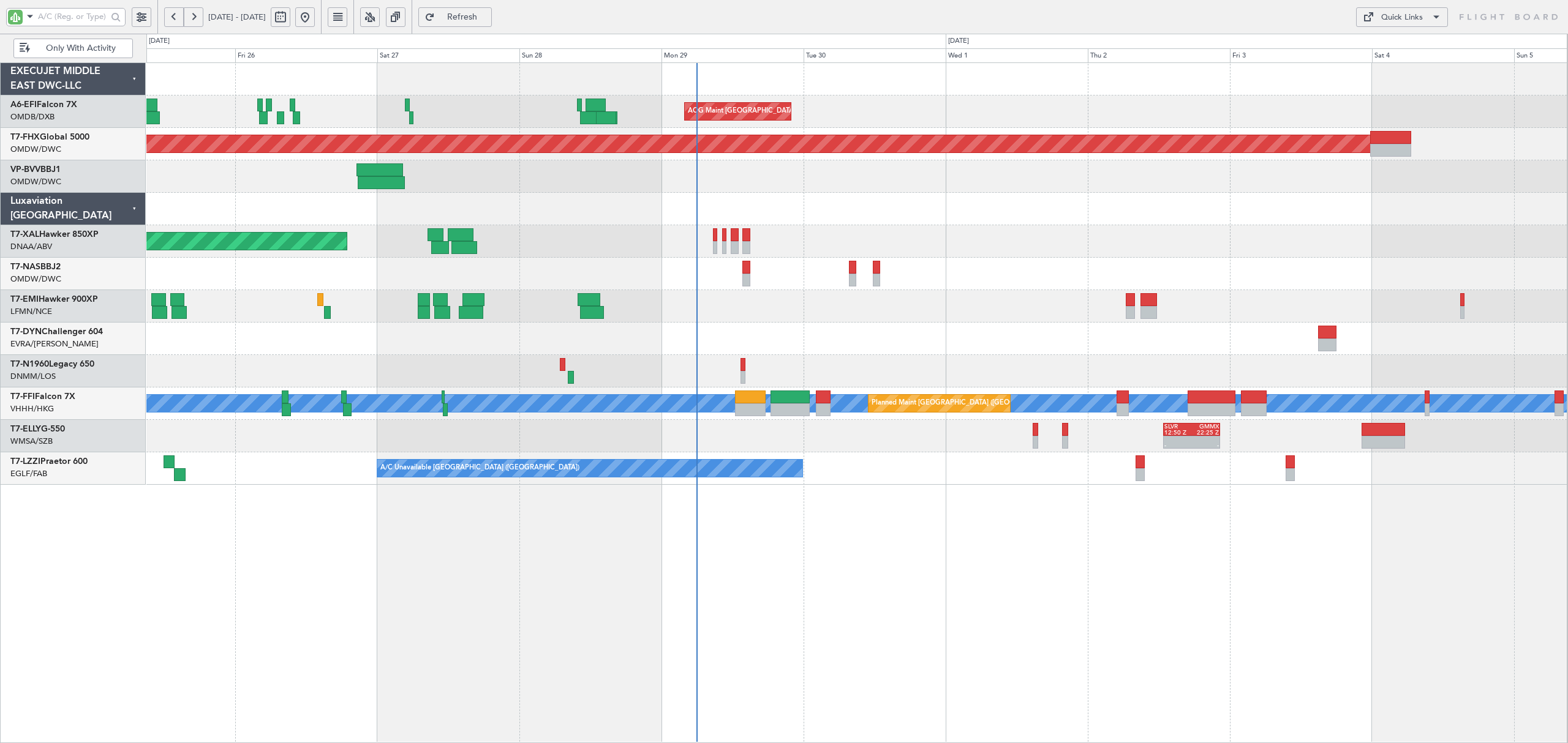
click at [704, 216] on div at bounding box center [855, 209] width 1420 height 33
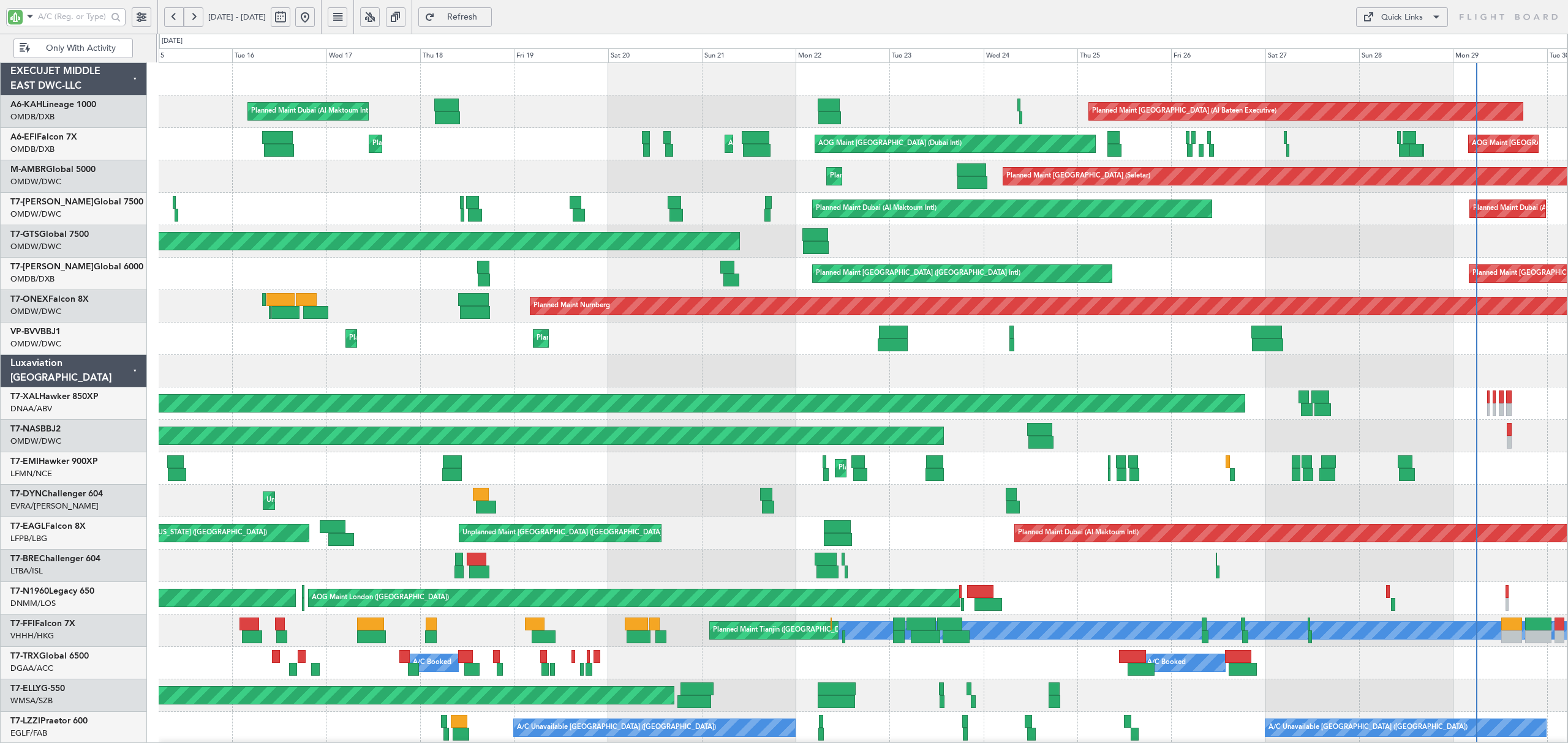
click at [256, 192] on div "Planned Maint Dubai (Al Maktoum Intl) Planned Maint [GEOGRAPHIC_DATA] (Al Batee…" at bounding box center [862, 436] width 1407 height 746
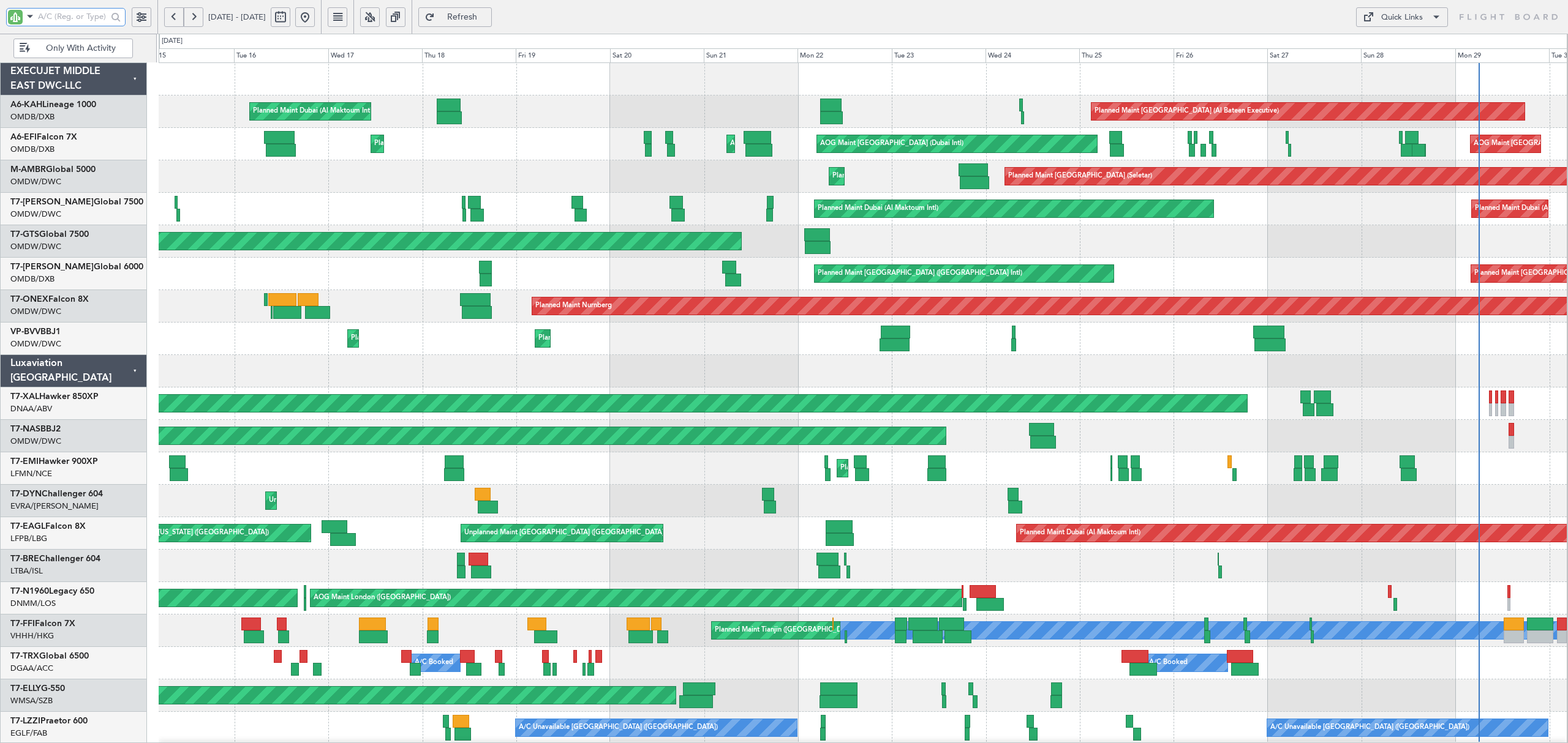
click at [47, 13] on input "text" at bounding box center [73, 16] width 69 height 19
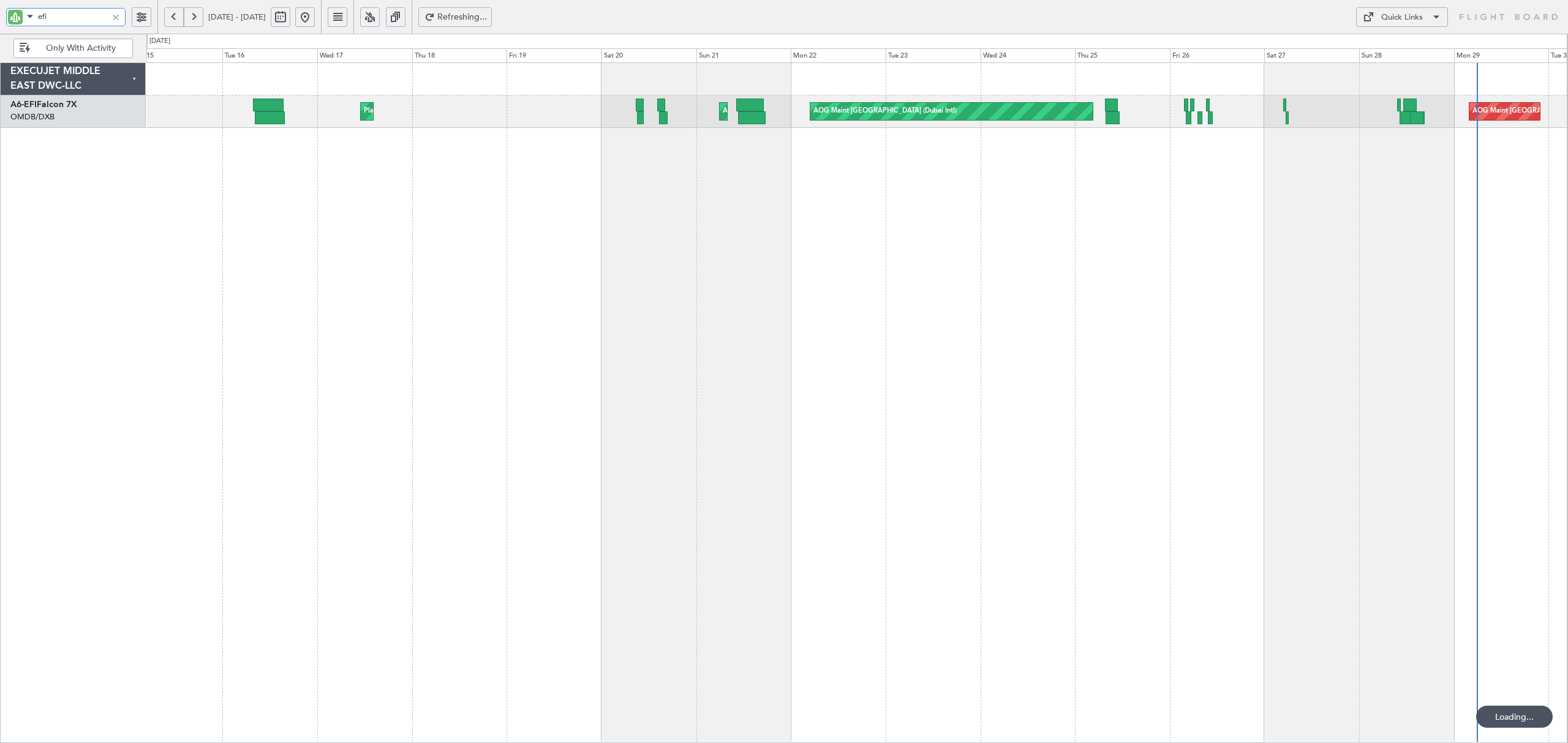
type input "efi"
click at [171, 12] on button at bounding box center [174, 17] width 20 height 20
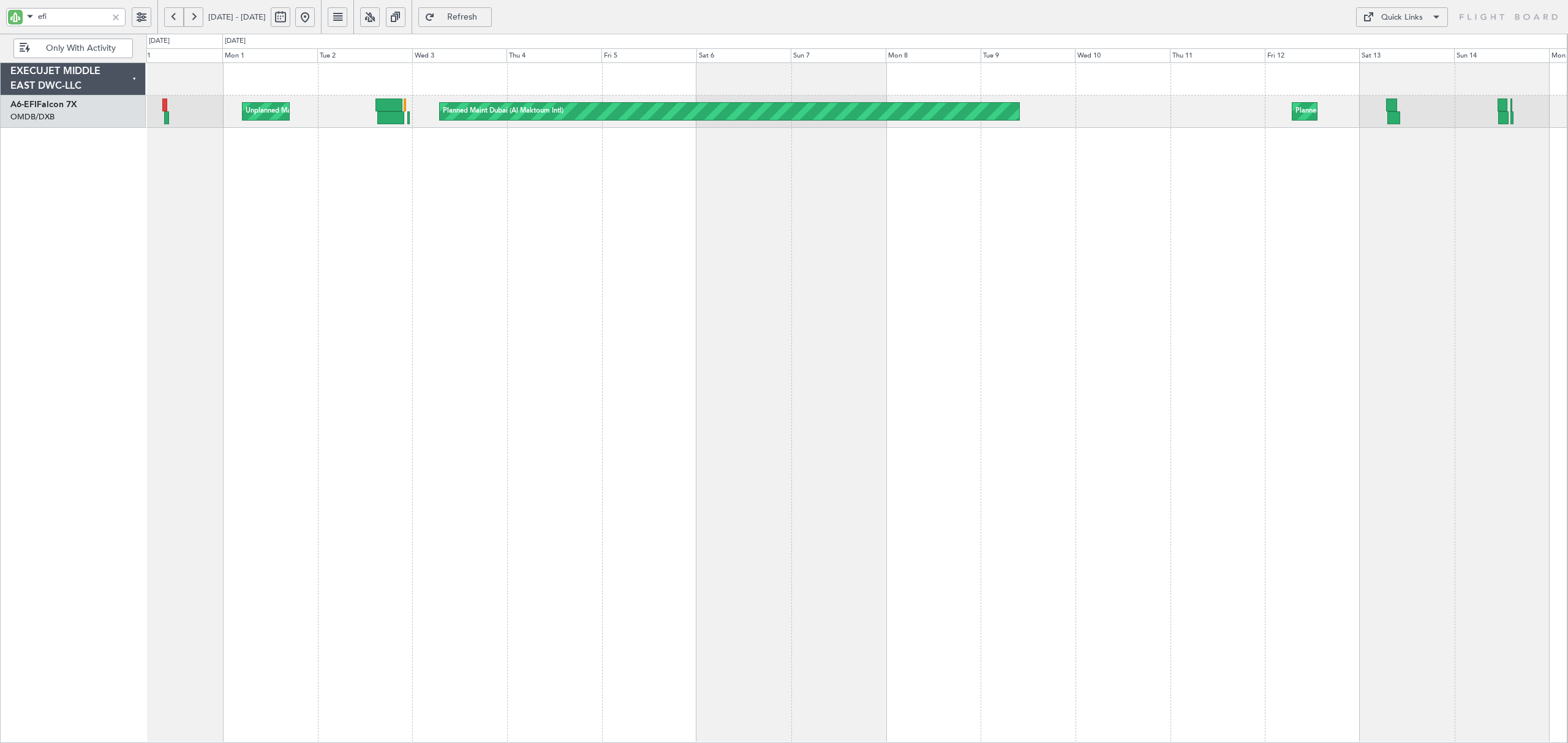
click at [172, 15] on button at bounding box center [174, 17] width 20 height 20
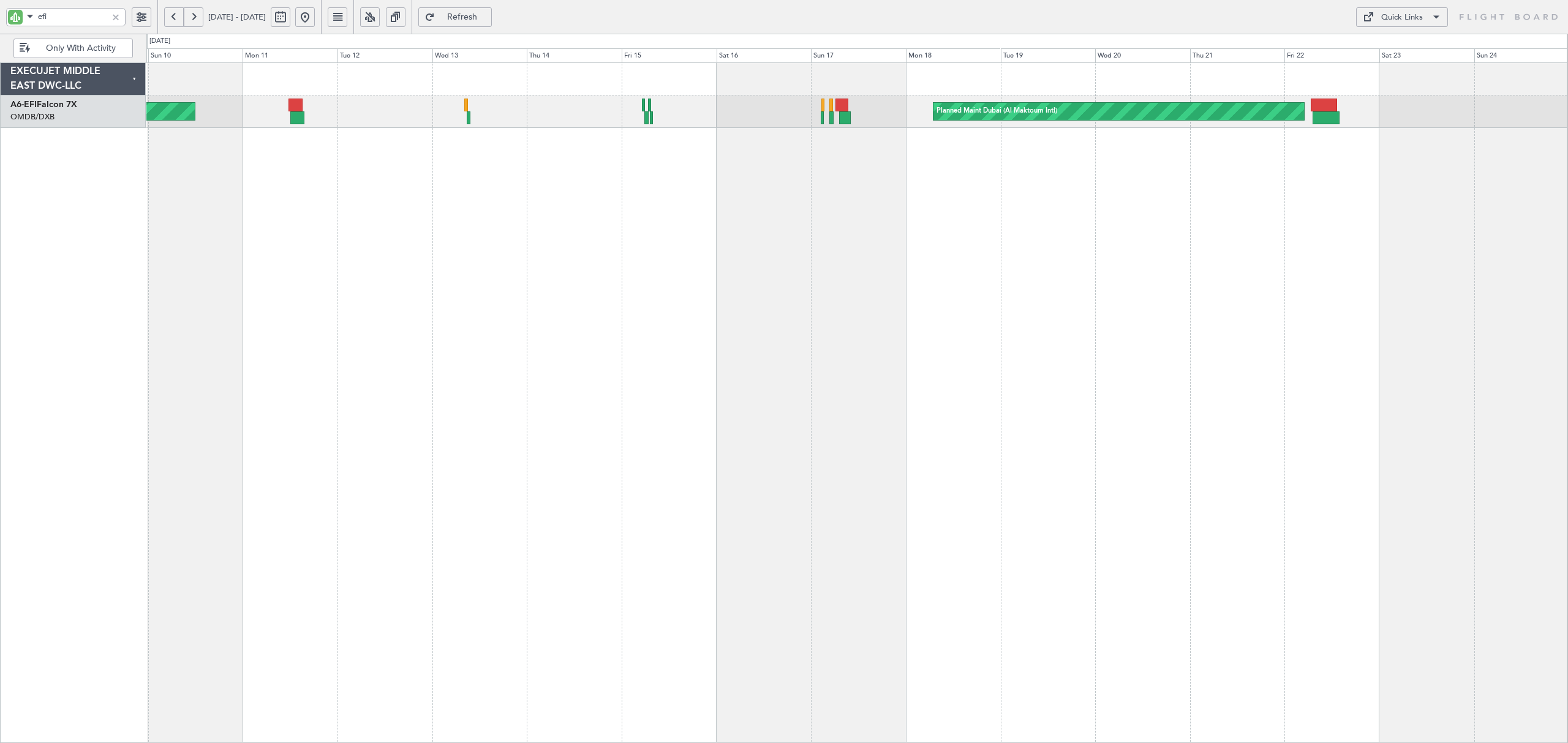
click at [875, 201] on div "Planned Maint Dubai (Al Maktoum Intl) Unplanned Maint Dubai (Dubai Intl) AOG Ma…" at bounding box center [855, 402] width 1420 height 681
click at [314, 17] on button at bounding box center [305, 17] width 20 height 20
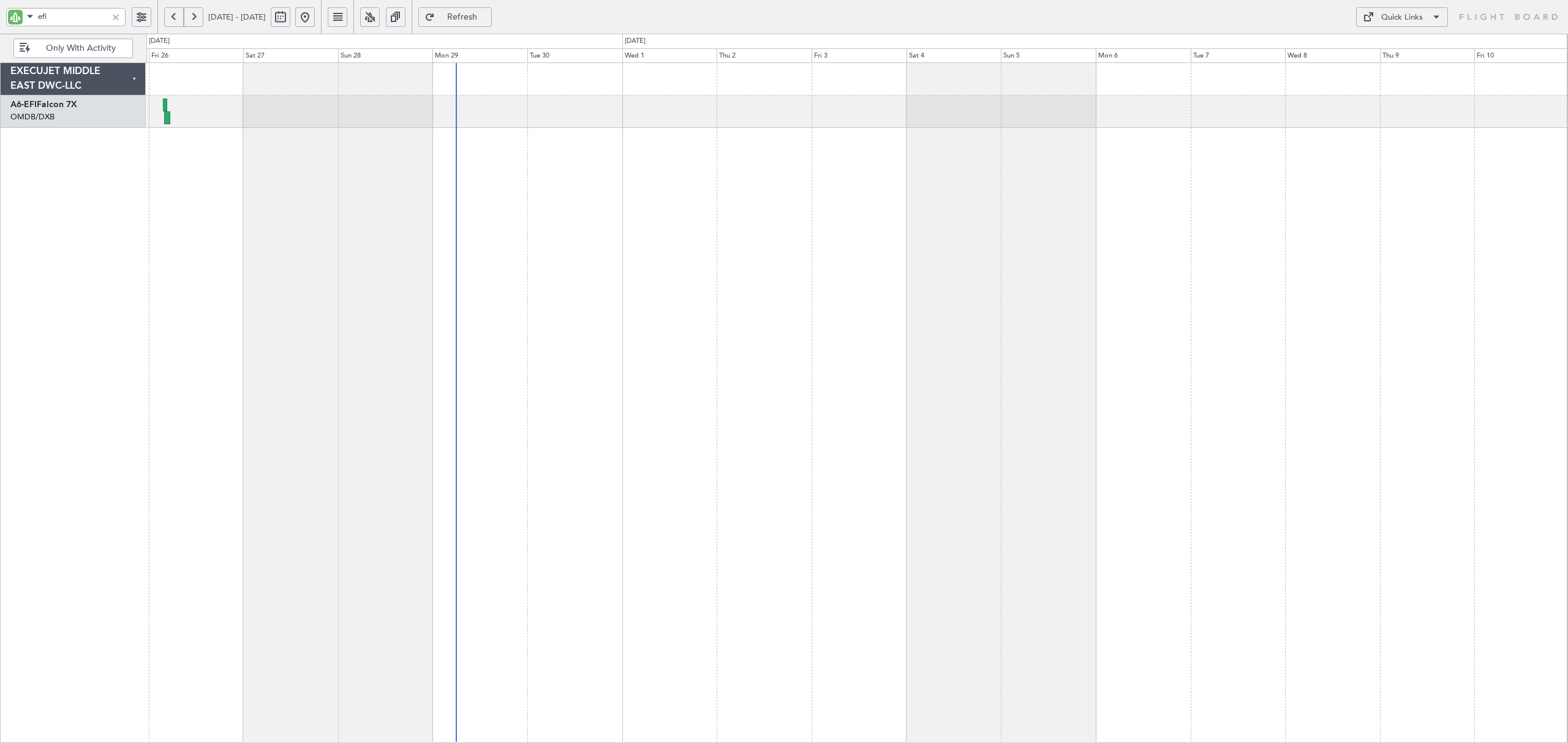
click at [528, 222] on div at bounding box center [855, 402] width 1420 height 681
